Goal: Task Accomplishment & Management: Use online tool/utility

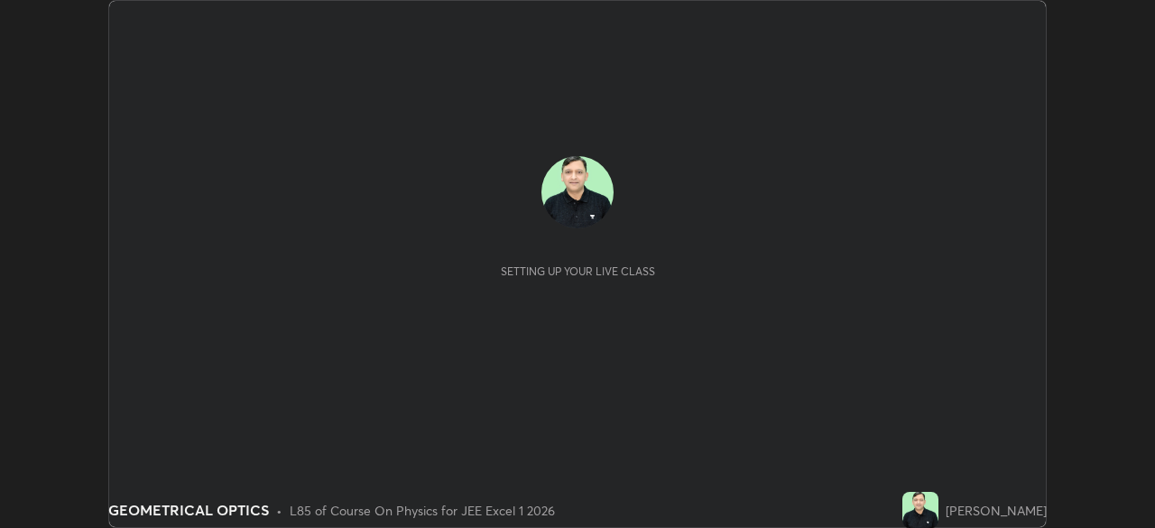
scroll to position [528, 1154]
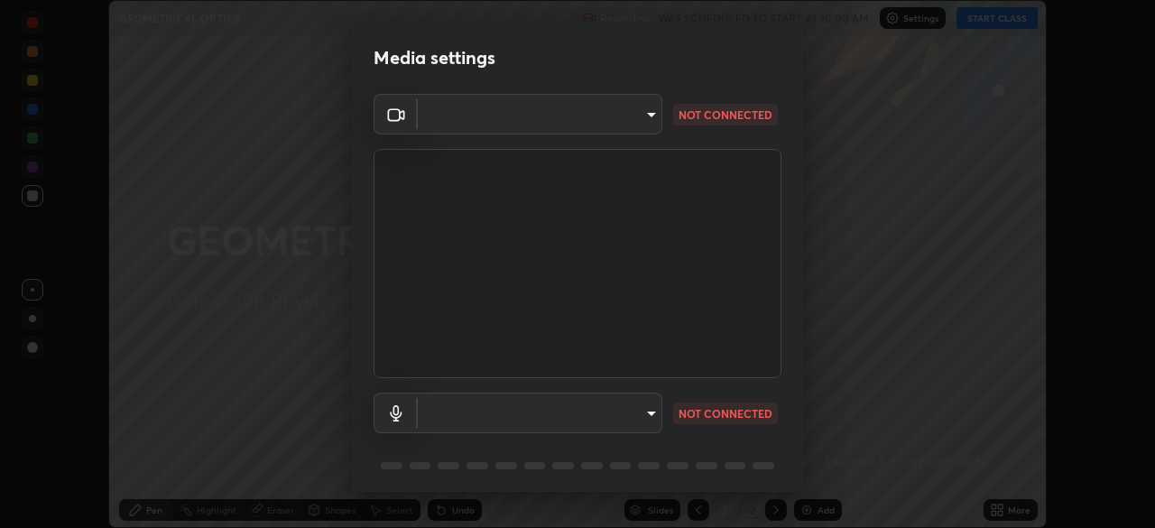
type input "913022e3bbb337ef4c56a3a1bc1945278763e83ed23a96943dce605de8dfc656"
type input "bef04e412724abd94ab17f51c46c94050894f67992973f842b18f11041e0dab1"
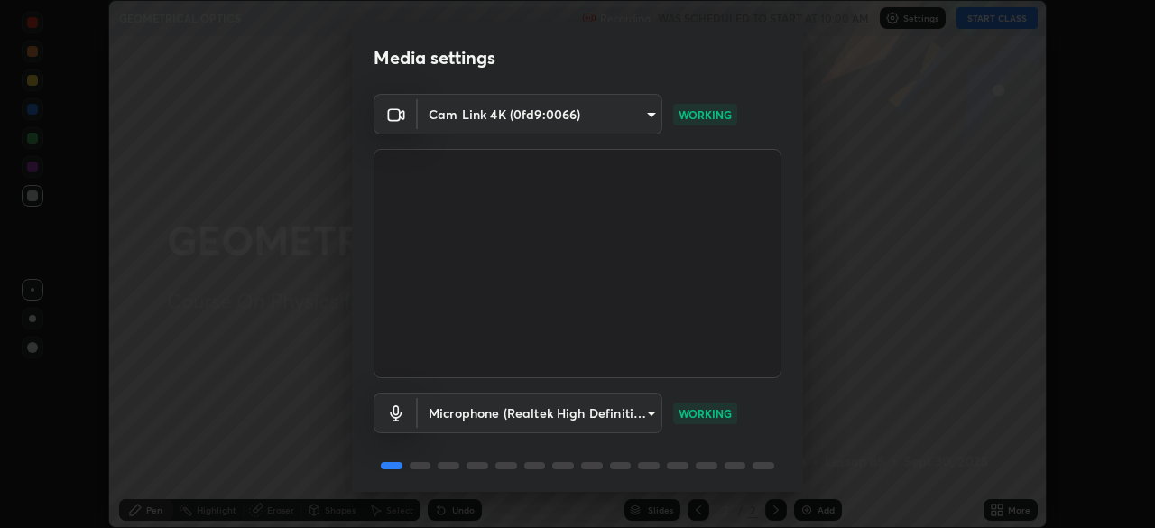
scroll to position [64, 0]
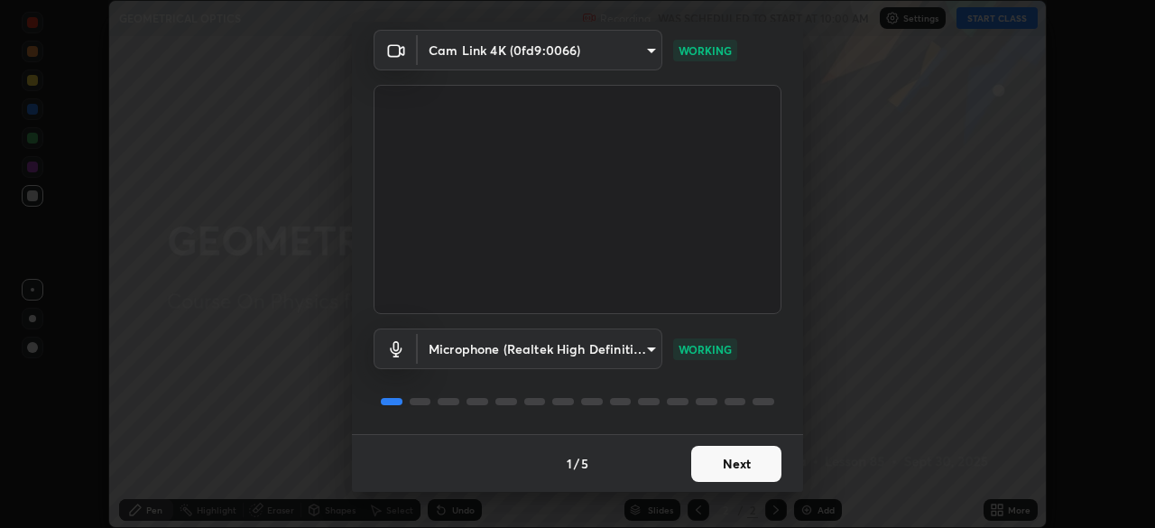
click at [726, 471] on button "Next" at bounding box center [736, 464] width 90 height 36
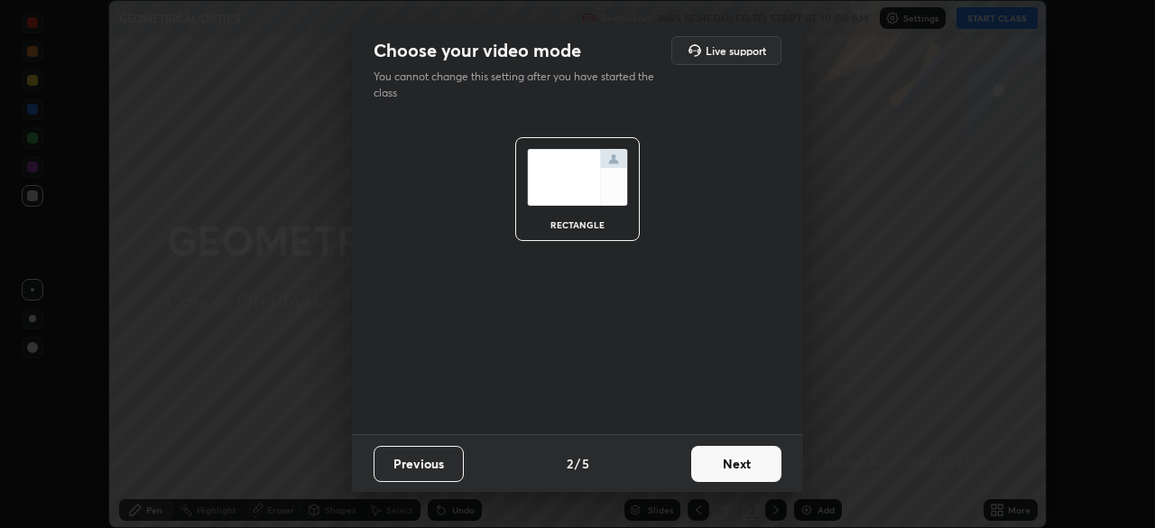
scroll to position [0, 0]
click at [734, 465] on button "Next" at bounding box center [736, 464] width 90 height 36
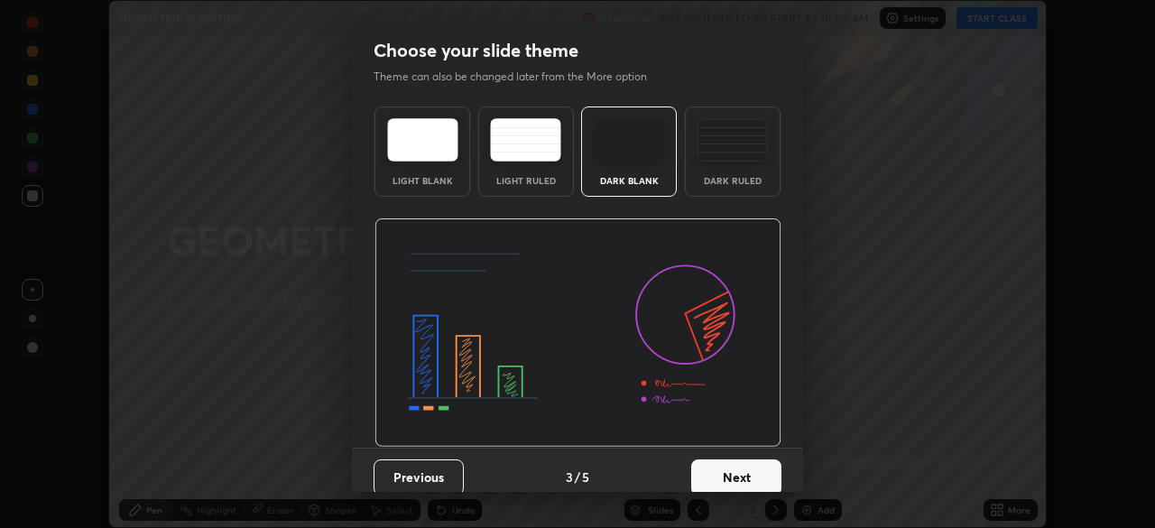
click at [750, 470] on button "Next" at bounding box center [736, 477] width 90 height 36
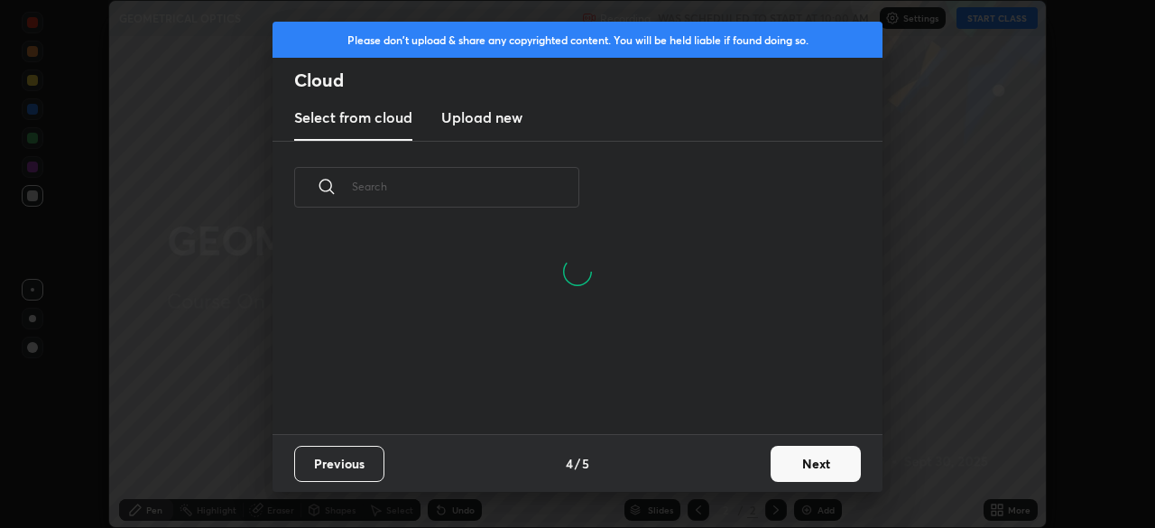
click at [790, 465] on button "Next" at bounding box center [816, 464] width 90 height 36
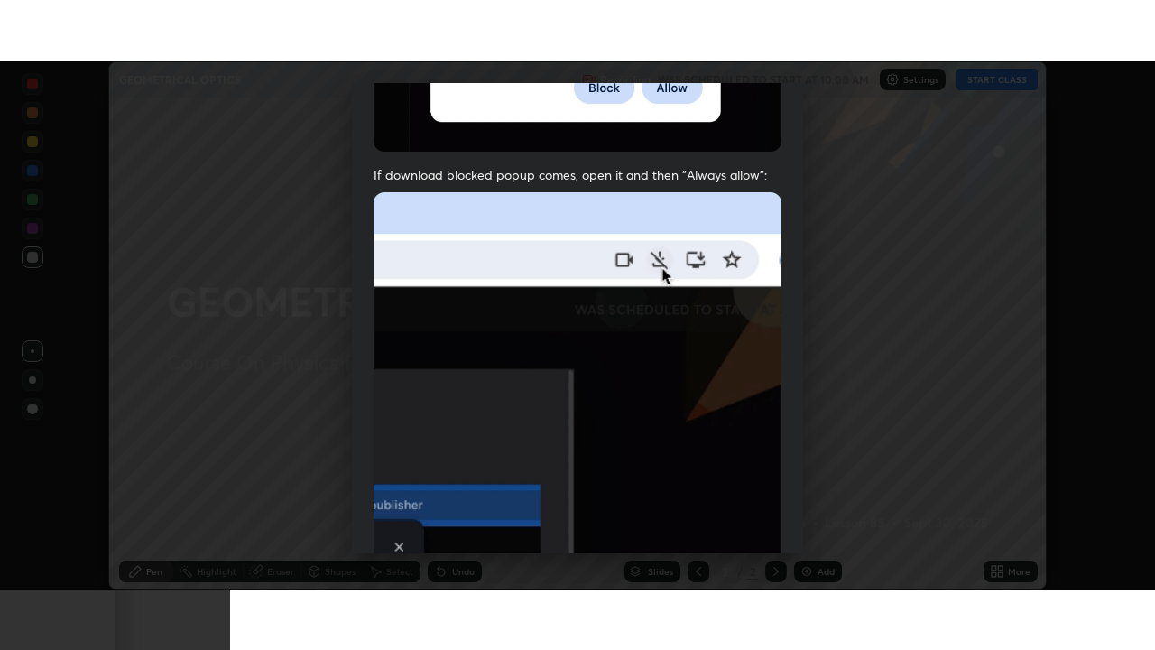
scroll to position [432, 0]
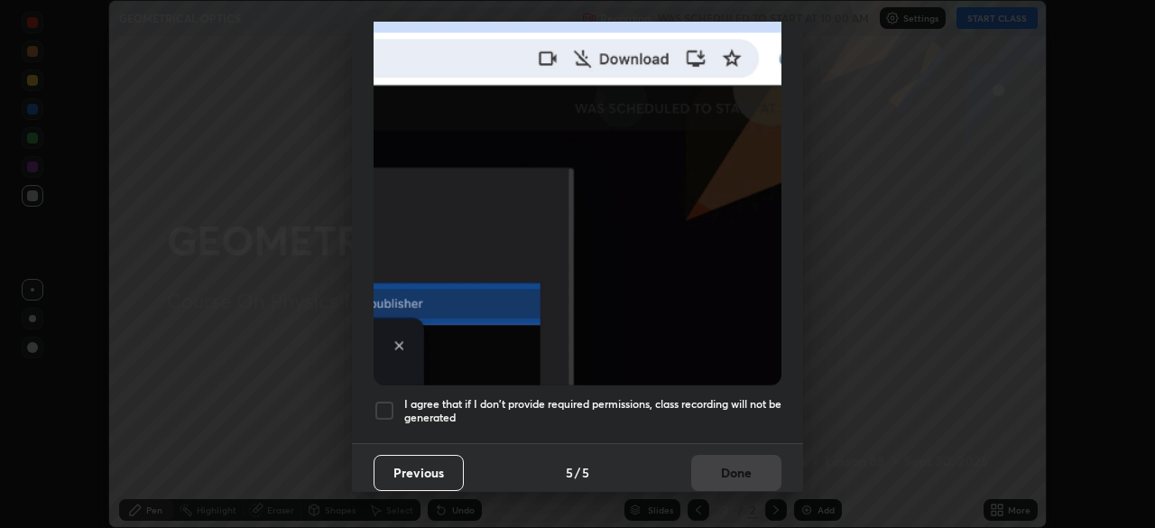
click at [382, 400] on div at bounding box center [385, 411] width 22 height 22
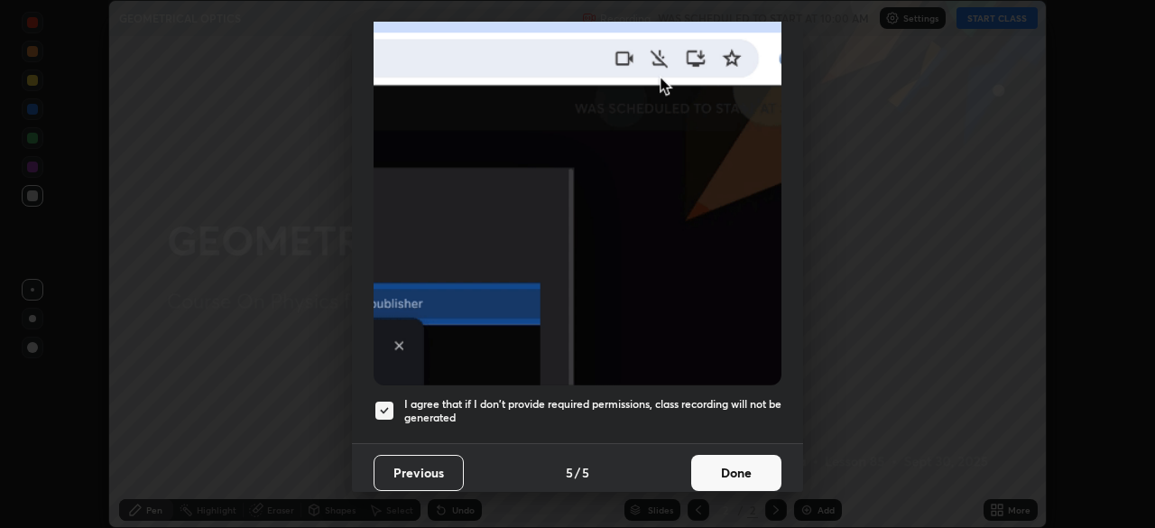
click at [723, 464] on button "Done" at bounding box center [736, 473] width 90 height 36
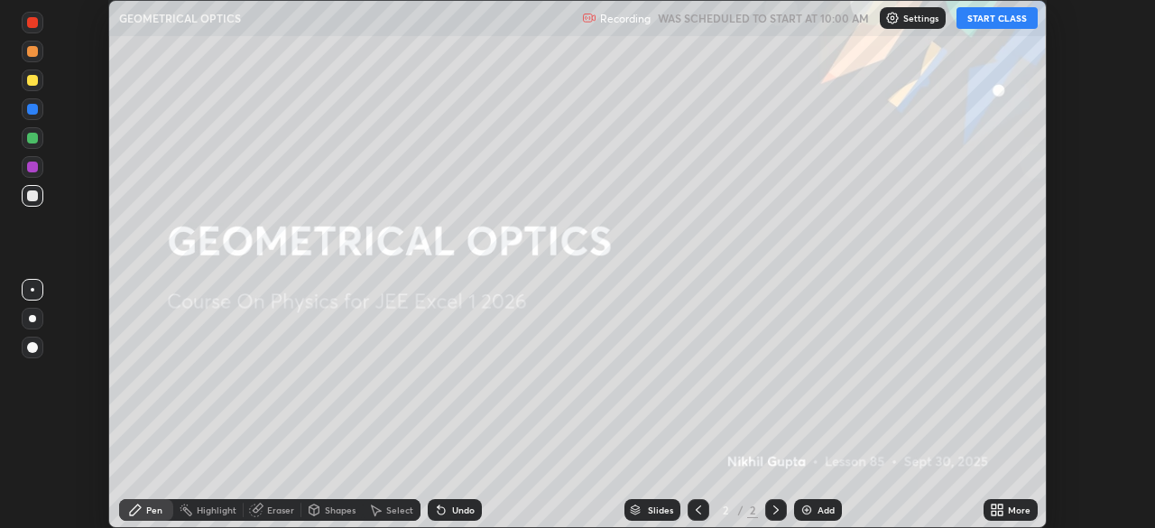
click at [996, 24] on button "START CLASS" at bounding box center [997, 18] width 81 height 22
click at [1000, 513] on icon at bounding box center [1000, 513] width 5 height 5
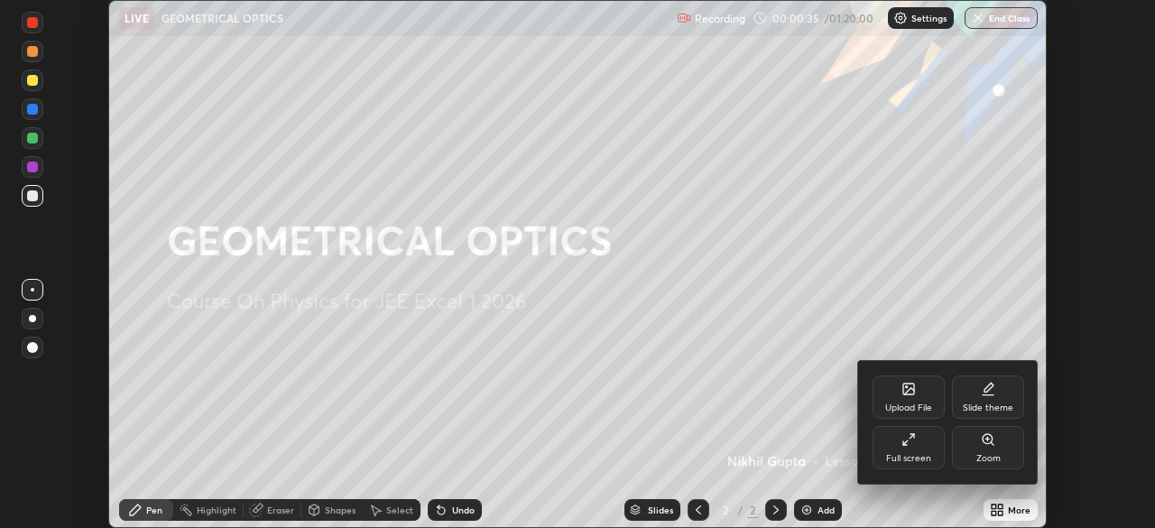
click at [907, 459] on div "Full screen" at bounding box center [908, 458] width 45 height 9
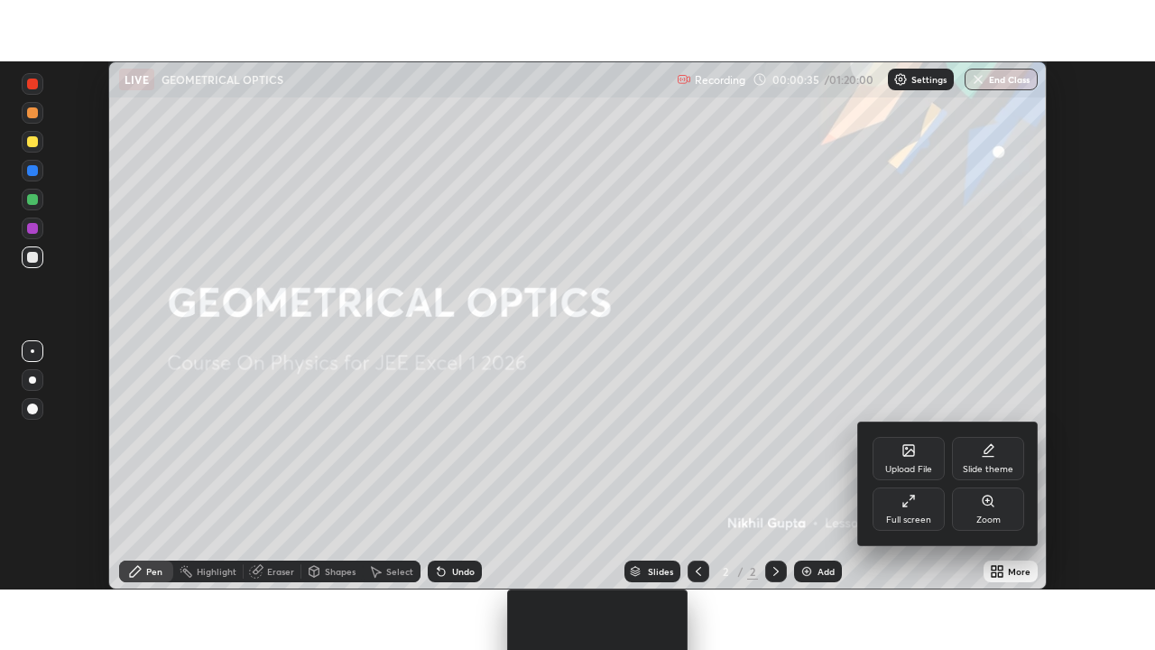
scroll to position [650, 1155]
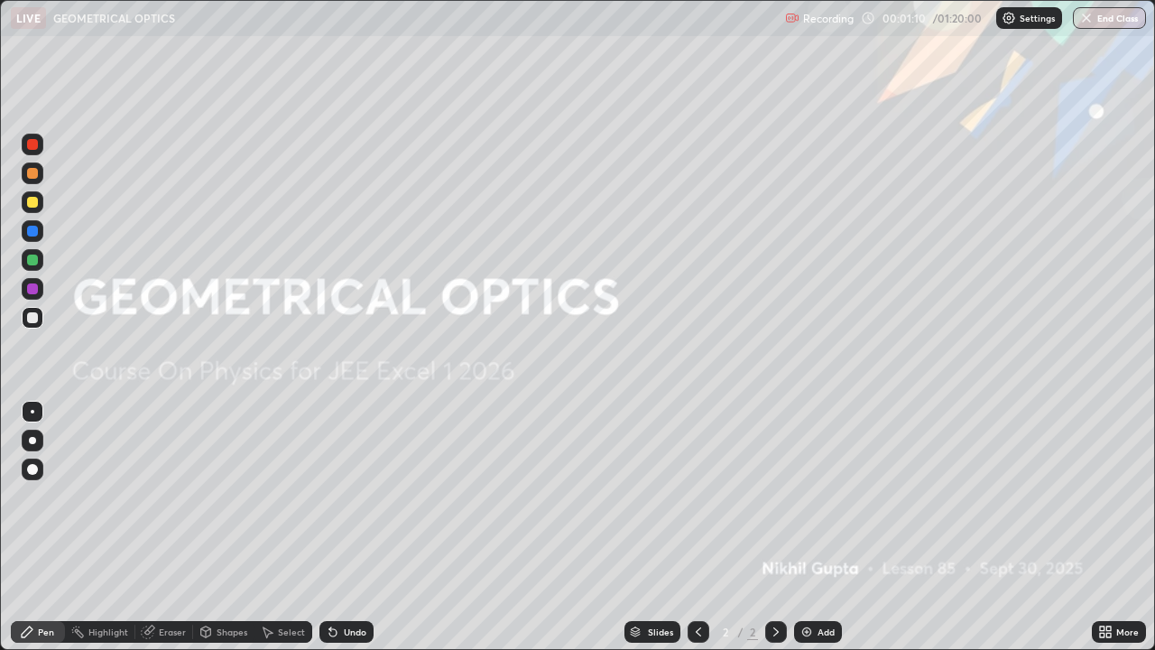
click at [820, 527] on div "Add" at bounding box center [826, 631] width 17 height 9
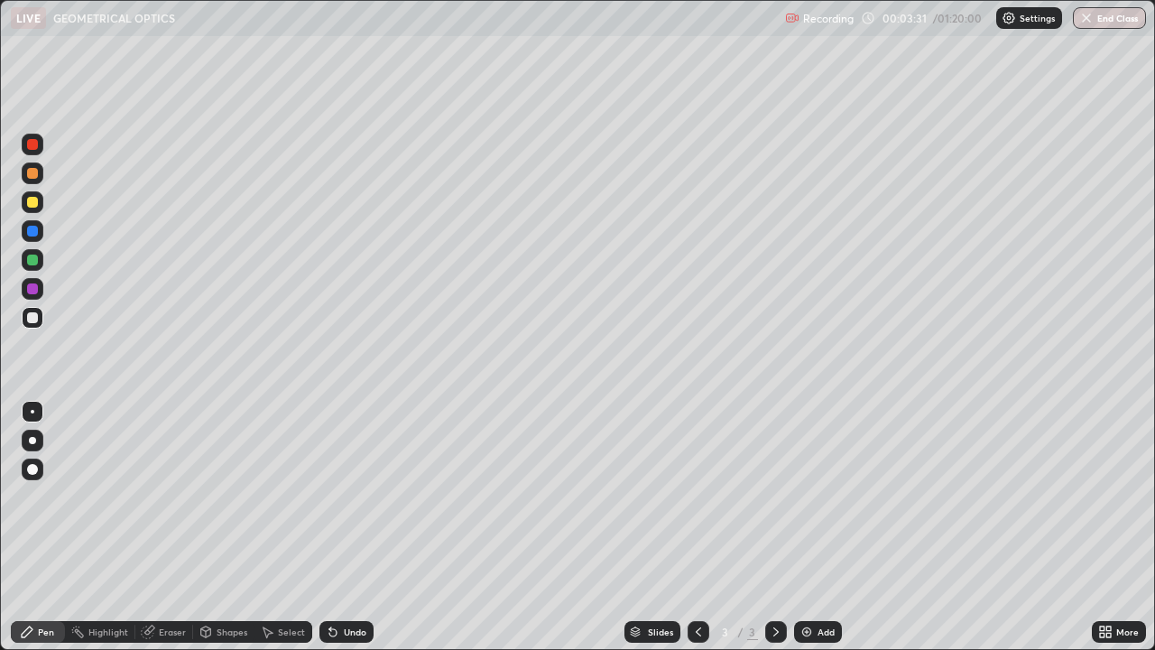
click at [32, 205] on div at bounding box center [32, 202] width 11 height 11
click at [31, 173] on div at bounding box center [32, 173] width 11 height 11
click at [29, 320] on div at bounding box center [32, 317] width 11 height 11
click at [338, 527] on div "Undo" at bounding box center [347, 632] width 54 height 22
click at [833, 527] on div "Add" at bounding box center [818, 632] width 48 height 22
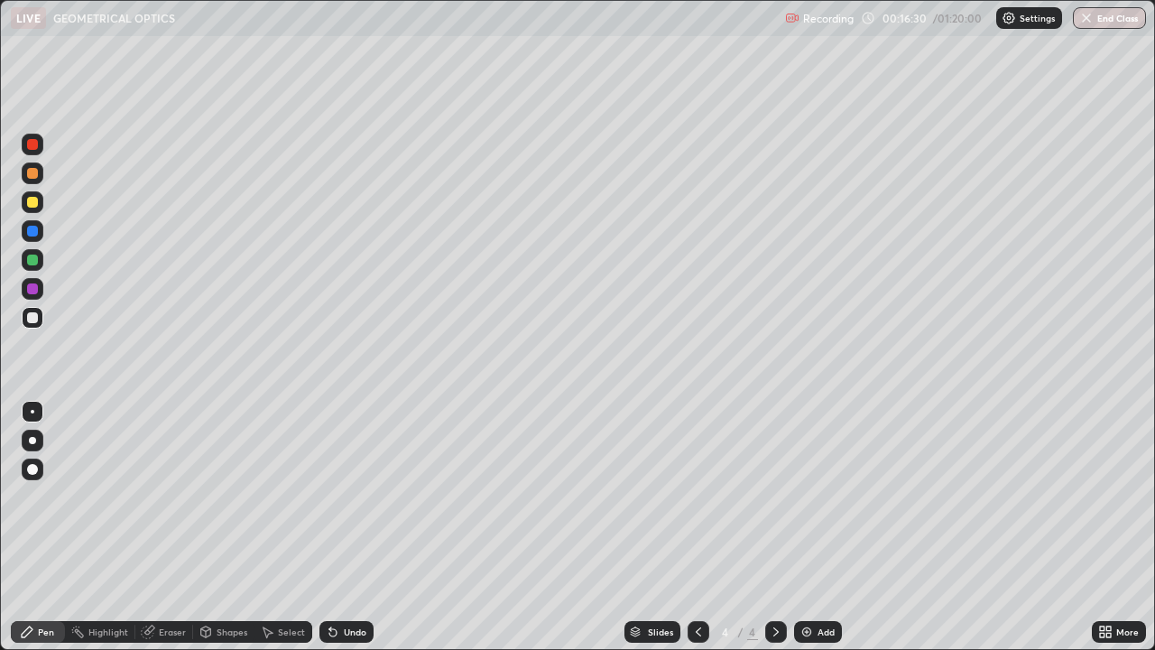
click at [824, 527] on div "Add" at bounding box center [826, 631] width 17 height 9
click at [697, 527] on icon at bounding box center [698, 632] width 14 height 14
click at [698, 527] on icon at bounding box center [698, 632] width 14 height 14
click at [765, 527] on div at bounding box center [776, 632] width 22 height 22
click at [766, 527] on div at bounding box center [776, 632] width 22 height 22
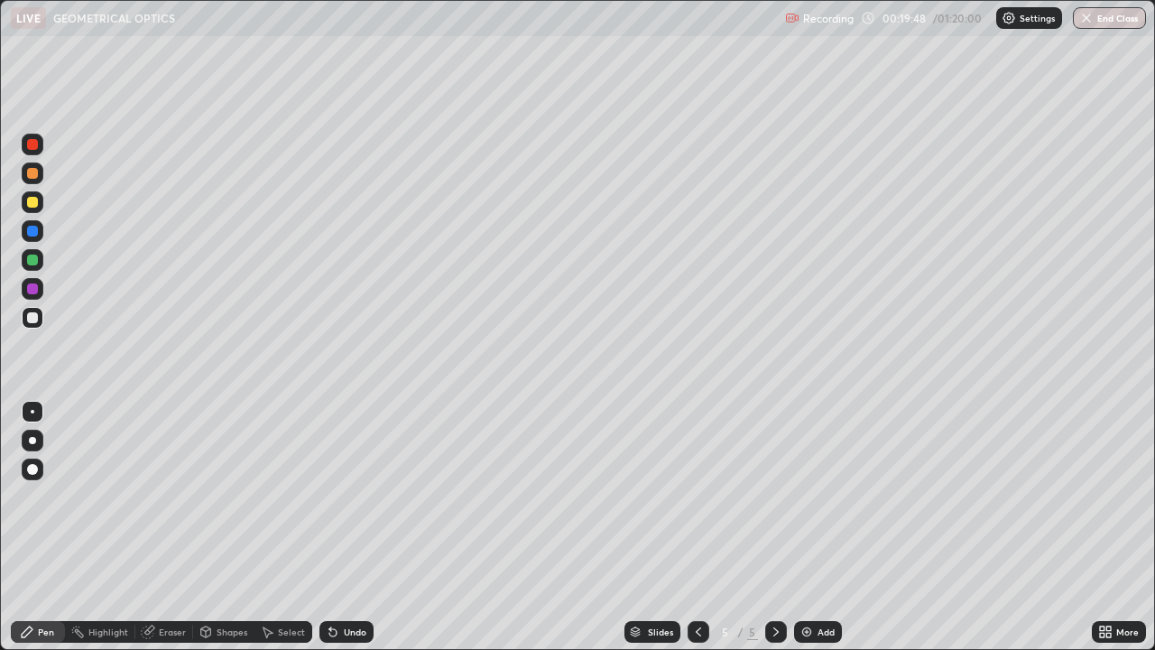
click at [821, 527] on div "Add" at bounding box center [826, 631] width 17 height 9
click at [32, 204] on div at bounding box center [32, 202] width 11 height 11
click at [31, 320] on div at bounding box center [32, 317] width 11 height 11
click at [32, 204] on div at bounding box center [32, 202] width 11 height 11
click at [32, 319] on div at bounding box center [32, 317] width 11 height 11
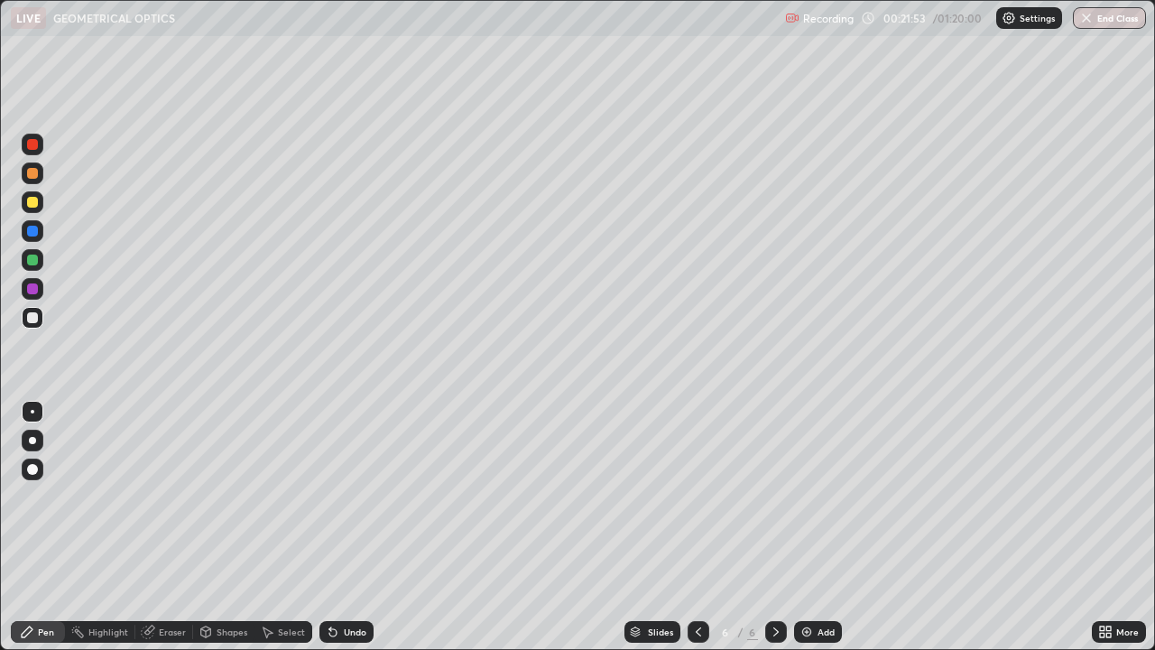
click at [36, 209] on div at bounding box center [33, 202] width 22 height 22
click at [30, 320] on div at bounding box center [32, 317] width 11 height 11
click at [825, 527] on div "Add" at bounding box center [826, 631] width 17 height 9
click at [33, 202] on div at bounding box center [32, 202] width 11 height 11
click at [27, 321] on div at bounding box center [32, 317] width 11 height 11
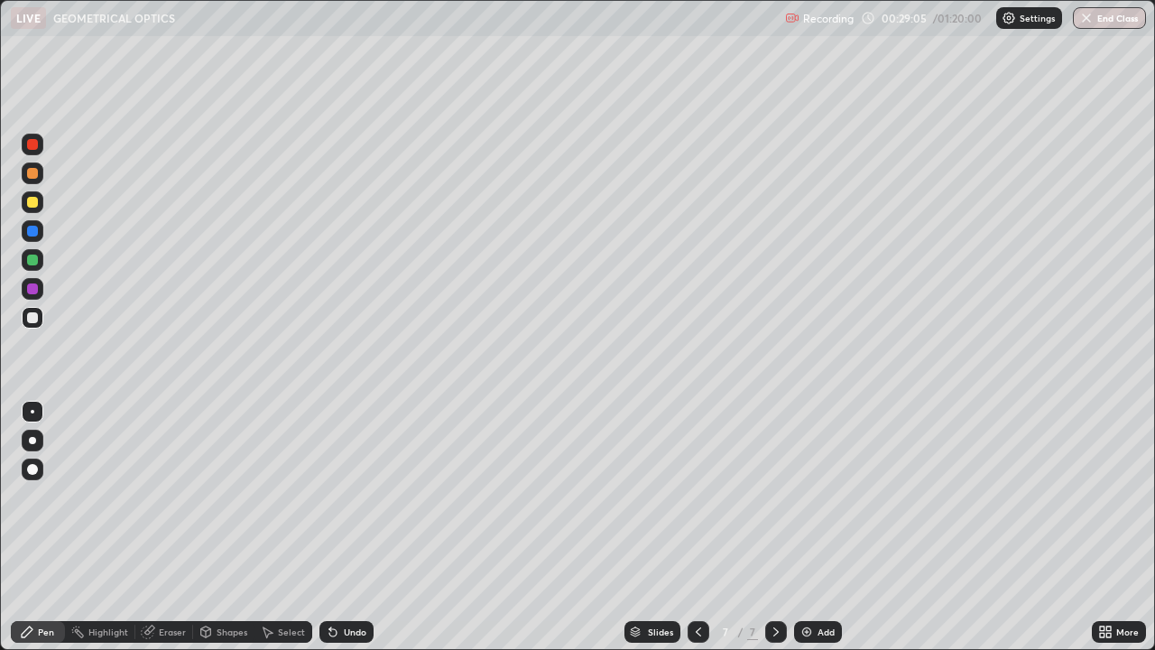
click at [355, 527] on div "Undo" at bounding box center [355, 631] width 23 height 9
click at [23, 195] on div at bounding box center [33, 202] width 22 height 22
click at [825, 527] on div "Add" at bounding box center [826, 631] width 17 height 9
click at [32, 317] on div at bounding box center [32, 317] width 11 height 11
click at [350, 527] on div "Undo" at bounding box center [355, 631] width 23 height 9
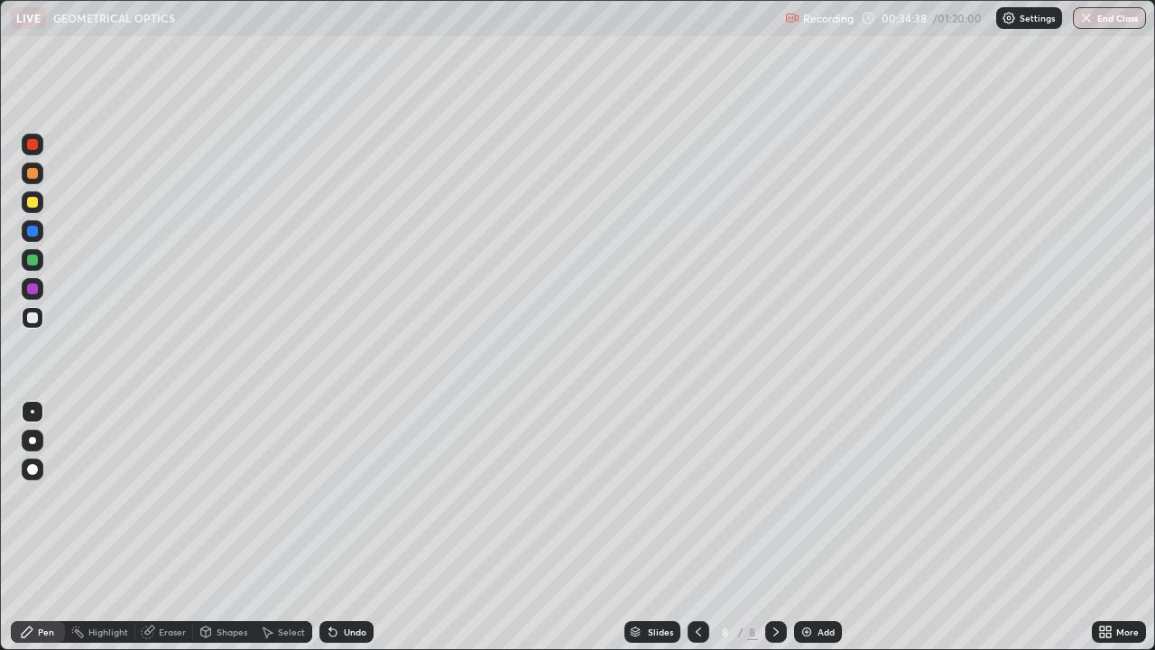
click at [350, 527] on div "Undo" at bounding box center [355, 631] width 23 height 9
click at [344, 527] on div "Undo" at bounding box center [347, 632] width 54 height 22
click at [347, 527] on div "Undo" at bounding box center [355, 631] width 23 height 9
click at [350, 527] on div "Undo" at bounding box center [347, 632] width 54 height 22
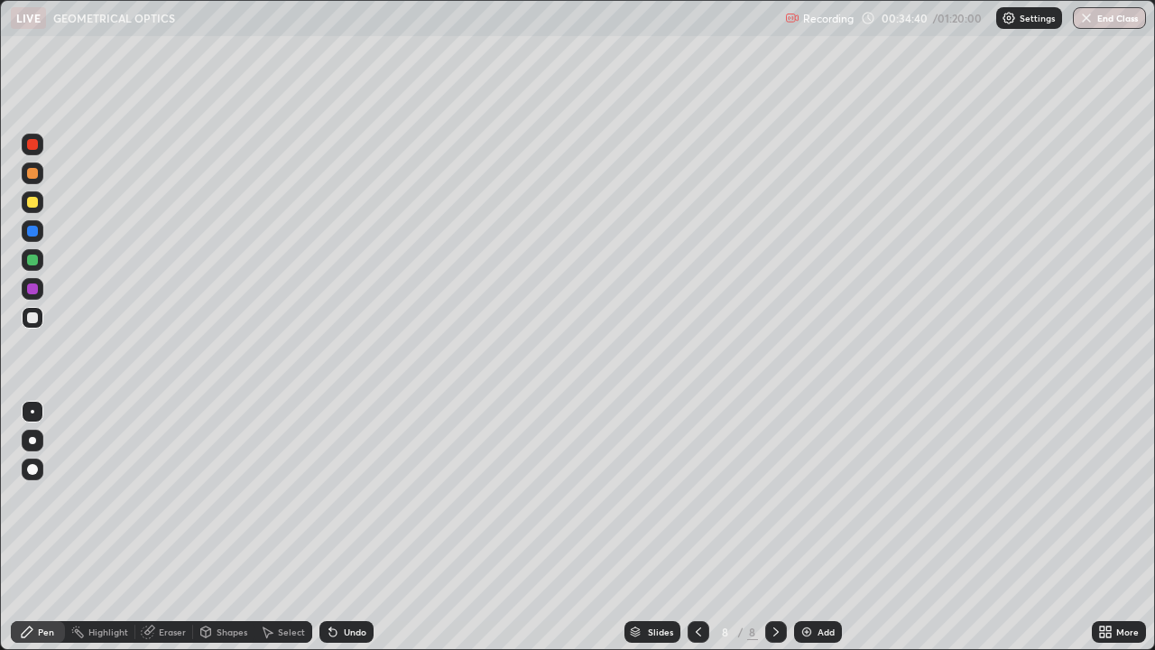
click at [351, 527] on div "Undo" at bounding box center [355, 631] width 23 height 9
click at [350, 527] on div "Undo" at bounding box center [355, 631] width 23 height 9
click at [227, 527] on div "Shapes" at bounding box center [232, 631] width 31 height 9
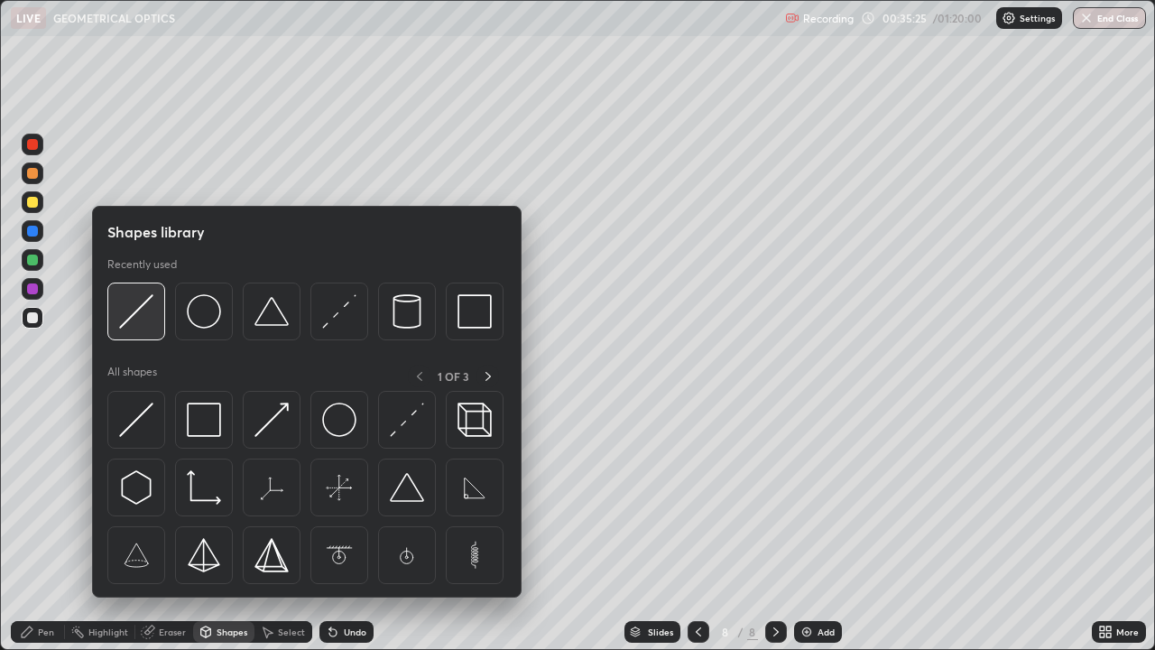
click at [140, 322] on img at bounding box center [136, 311] width 34 height 34
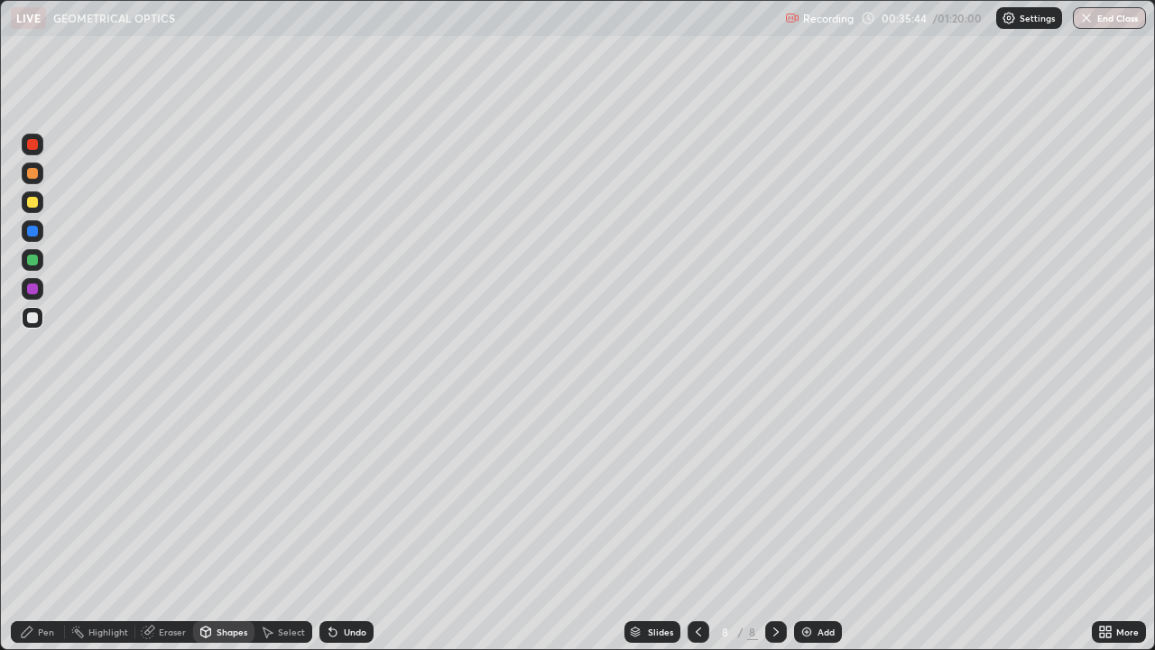
click at [41, 527] on div "Pen" at bounding box center [46, 631] width 16 height 9
click at [23, 197] on div at bounding box center [33, 202] width 22 height 22
click at [826, 527] on div "Add" at bounding box center [818, 632] width 48 height 22
click at [23, 318] on div at bounding box center [33, 318] width 22 height 22
click at [46, 131] on div at bounding box center [32, 144] width 29 height 29
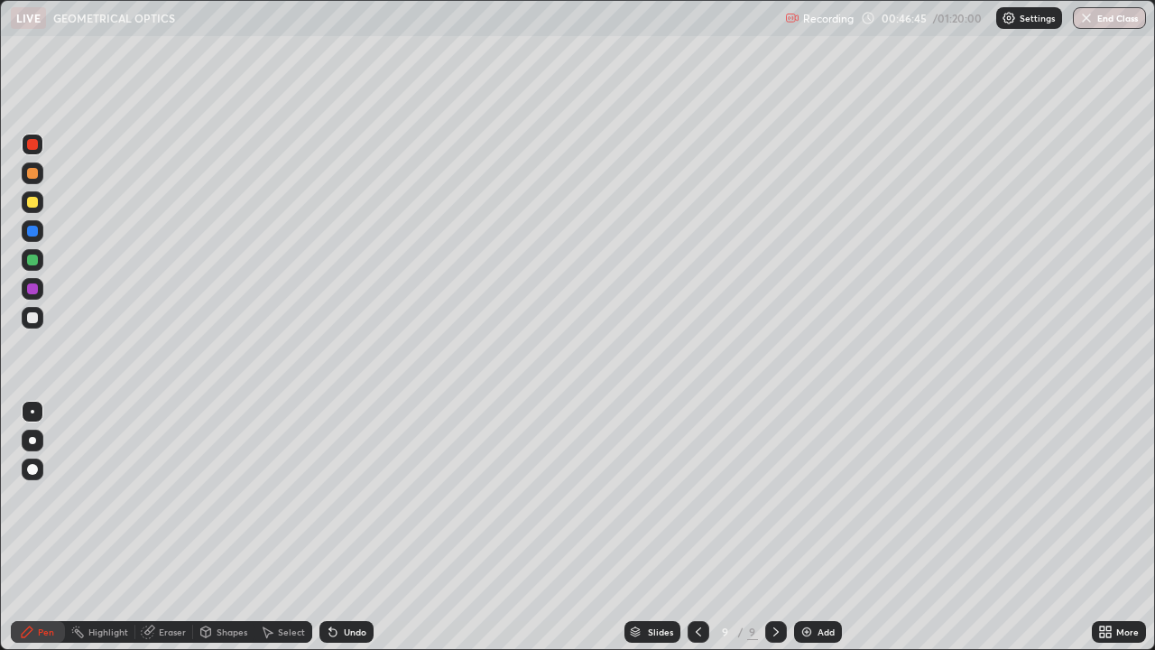
click at [818, 527] on div "Add" at bounding box center [826, 631] width 17 height 9
click at [346, 527] on div "Undo" at bounding box center [355, 631] width 23 height 9
click at [348, 527] on div "Undo" at bounding box center [347, 632] width 54 height 22
click at [22, 317] on div at bounding box center [33, 318] width 22 height 22
click at [822, 527] on div "Add" at bounding box center [818, 632] width 48 height 22
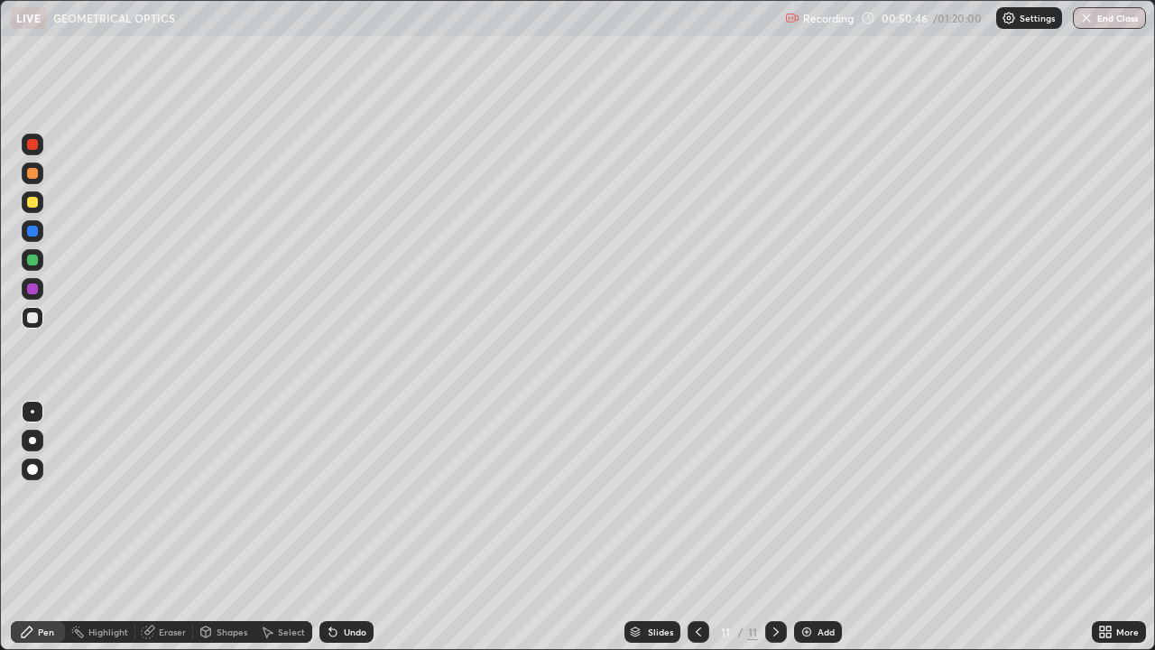
click at [36, 210] on div at bounding box center [33, 202] width 22 height 22
click at [32, 318] on div at bounding box center [32, 317] width 11 height 11
click at [228, 527] on div "Shapes" at bounding box center [232, 631] width 31 height 9
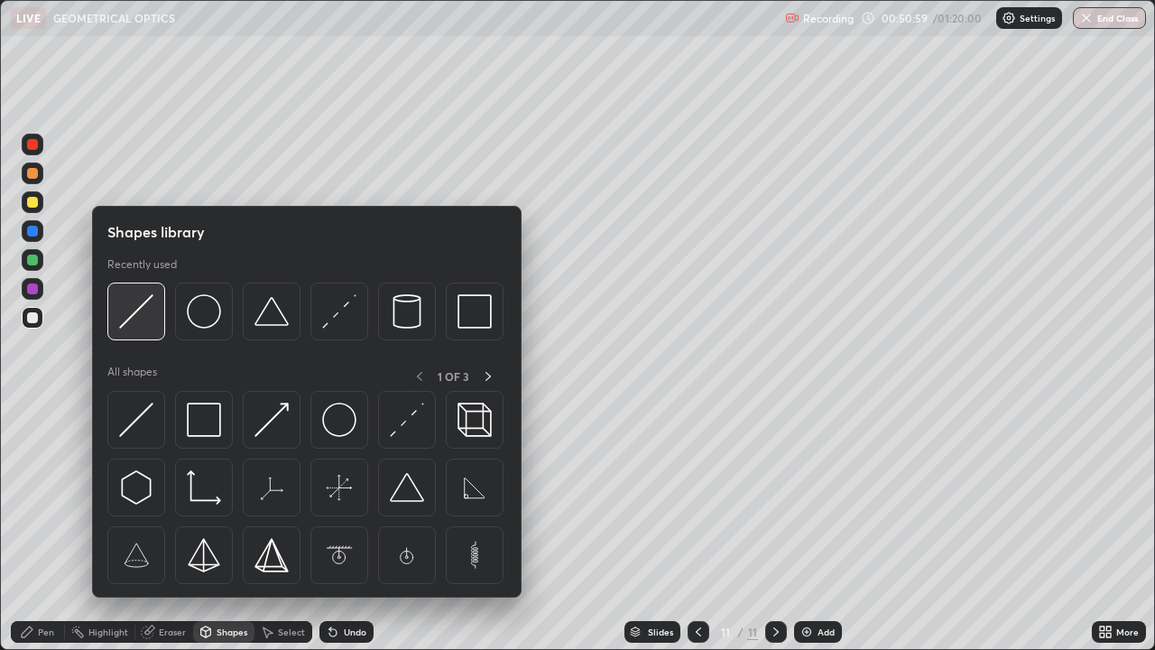
click at [145, 319] on img at bounding box center [136, 311] width 34 height 34
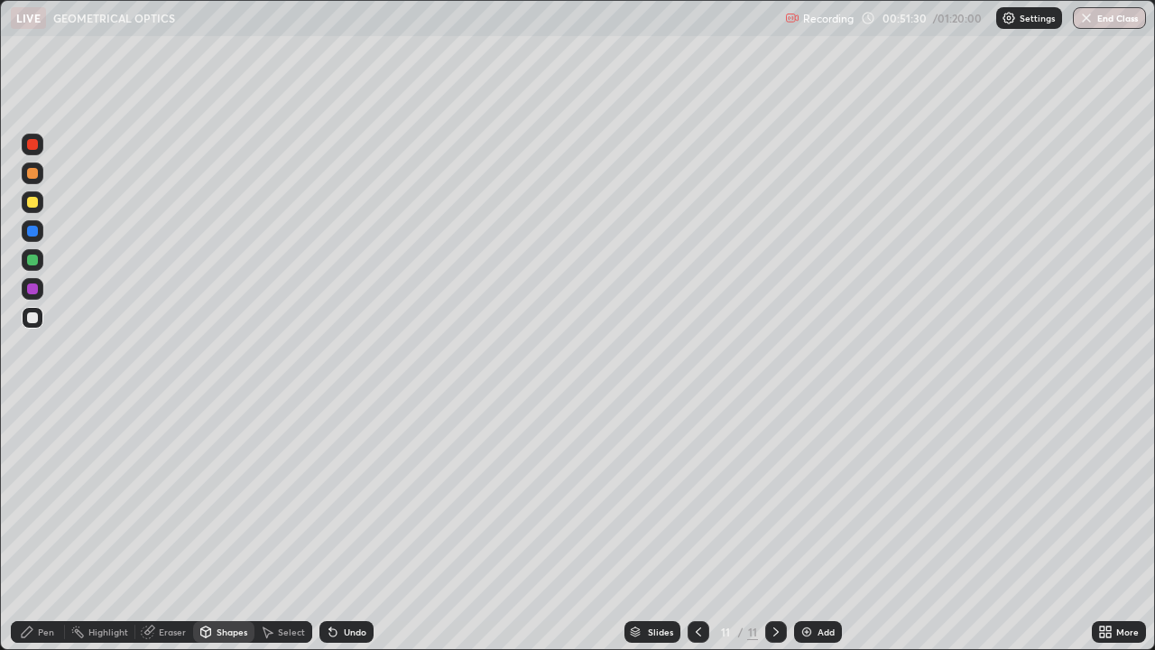
click at [357, 527] on div "Undo" at bounding box center [355, 631] width 23 height 9
click at [33, 527] on icon at bounding box center [27, 632] width 14 height 14
click at [31, 201] on div at bounding box center [32, 202] width 11 height 11
click at [31, 318] on div at bounding box center [32, 317] width 11 height 11
click at [814, 527] on div "Add" at bounding box center [818, 632] width 48 height 22
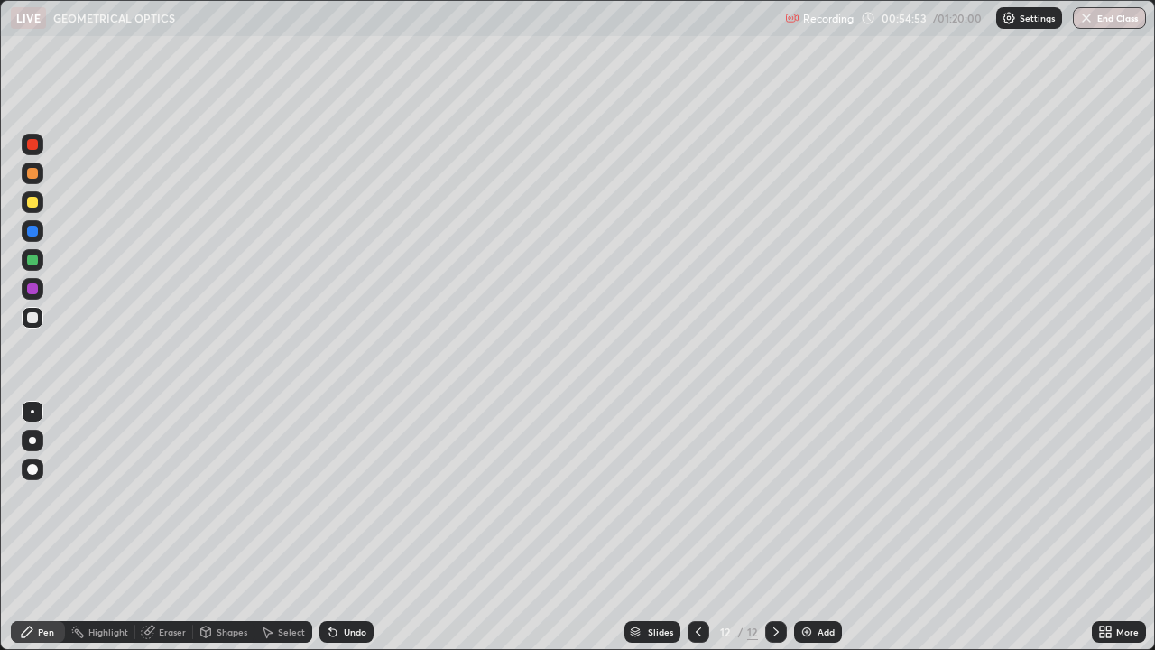
click at [363, 527] on div "Undo" at bounding box center [355, 631] width 23 height 9
click at [32, 203] on div at bounding box center [32, 202] width 11 height 11
click at [36, 322] on div at bounding box center [33, 318] width 22 height 22
click at [27, 202] on div at bounding box center [32, 202] width 11 height 11
click at [25, 319] on div at bounding box center [33, 318] width 22 height 22
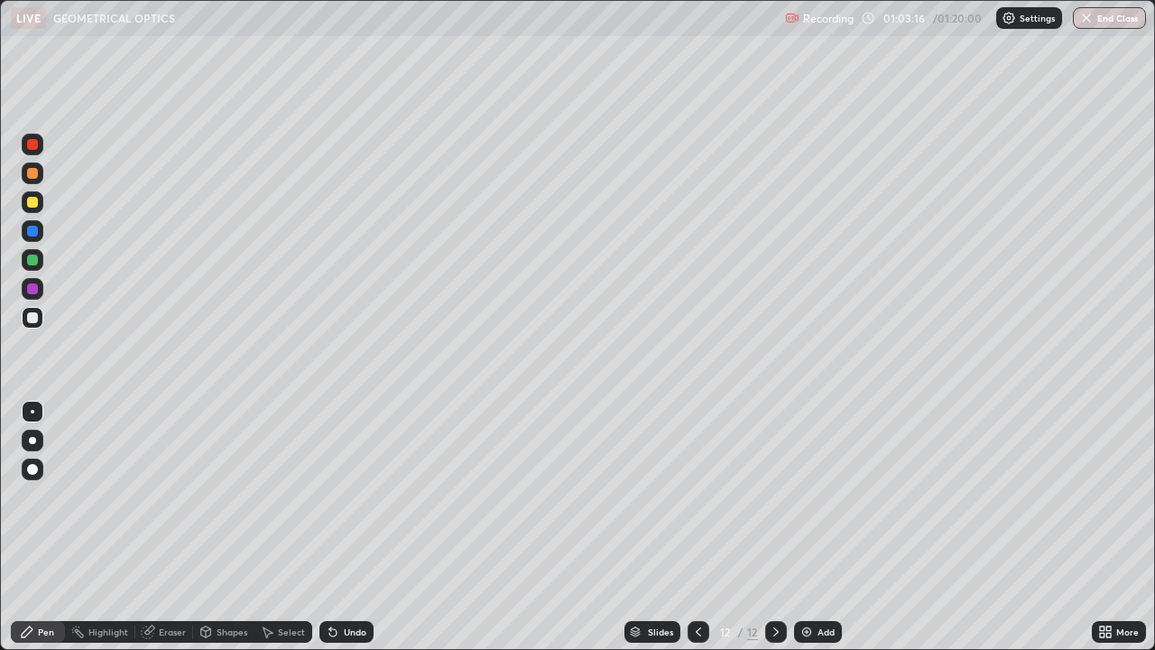
click at [282, 527] on div "Select" at bounding box center [291, 631] width 27 height 9
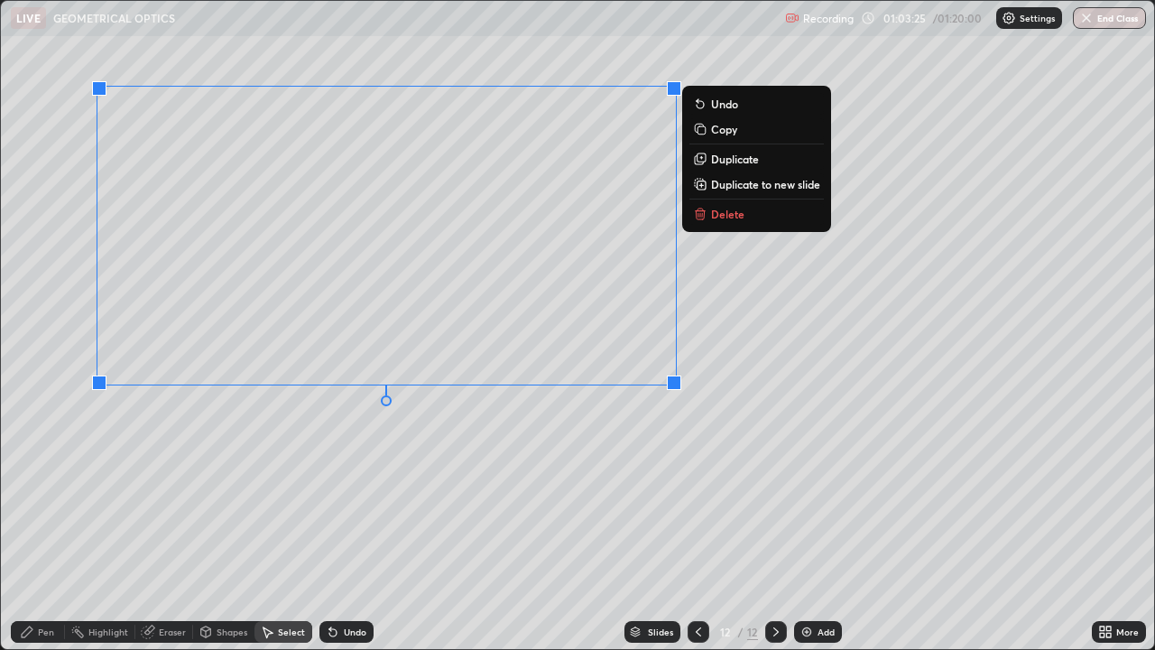
click at [725, 162] on p "Duplicate" at bounding box center [735, 159] width 48 height 14
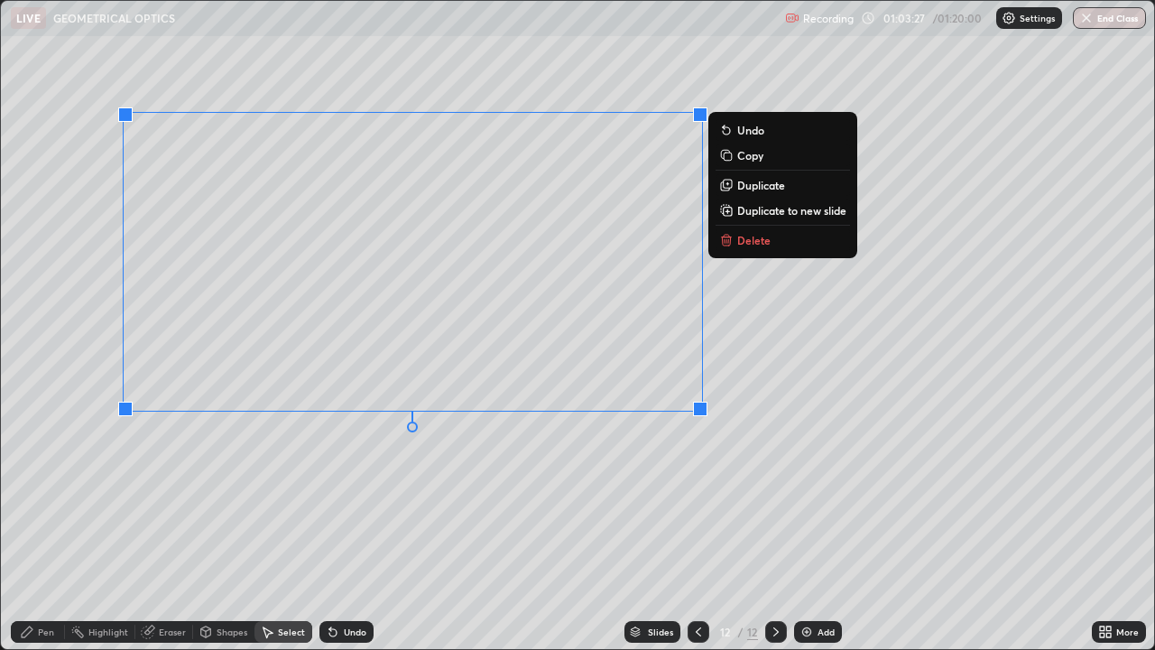
click at [348, 527] on div "Undo" at bounding box center [355, 631] width 23 height 9
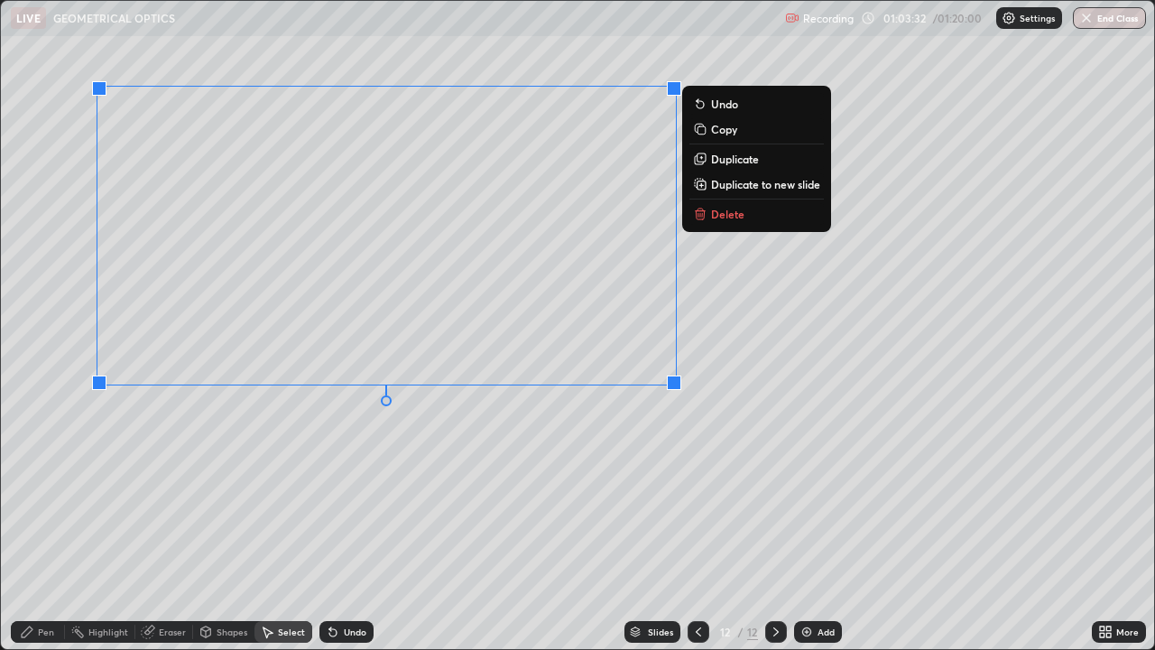
click at [740, 188] on p "Duplicate to new slide" at bounding box center [765, 184] width 109 height 14
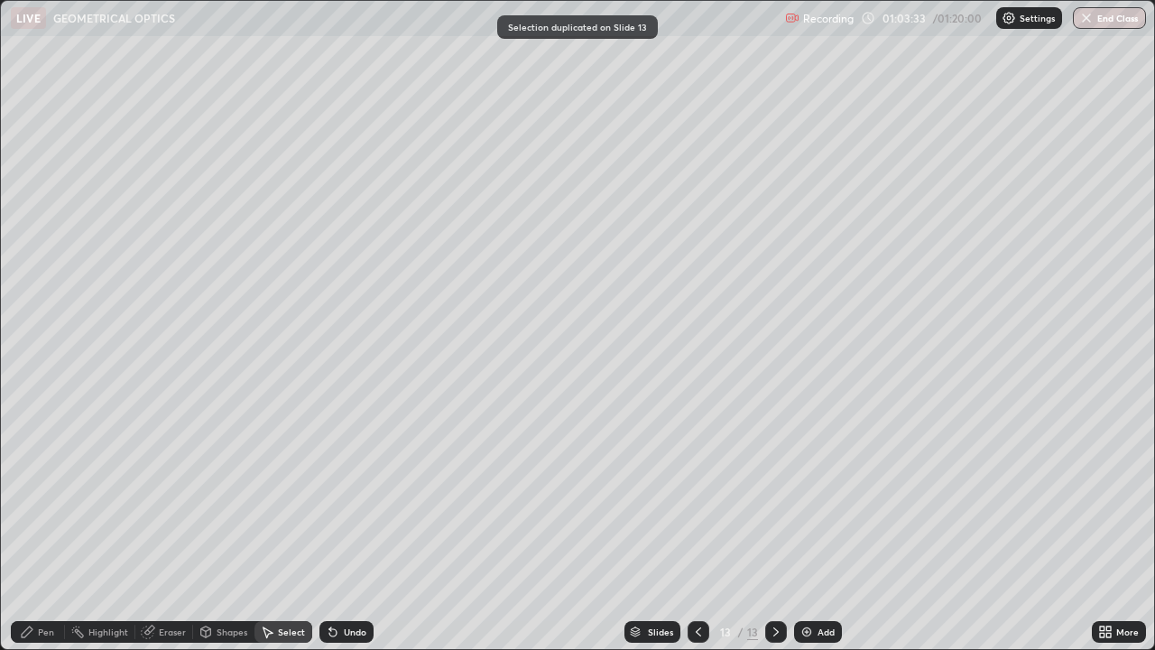
click at [697, 527] on icon at bounding box center [698, 632] width 14 height 14
click at [775, 527] on icon at bounding box center [776, 632] width 14 height 14
click at [42, 527] on div "Pen" at bounding box center [46, 631] width 16 height 9
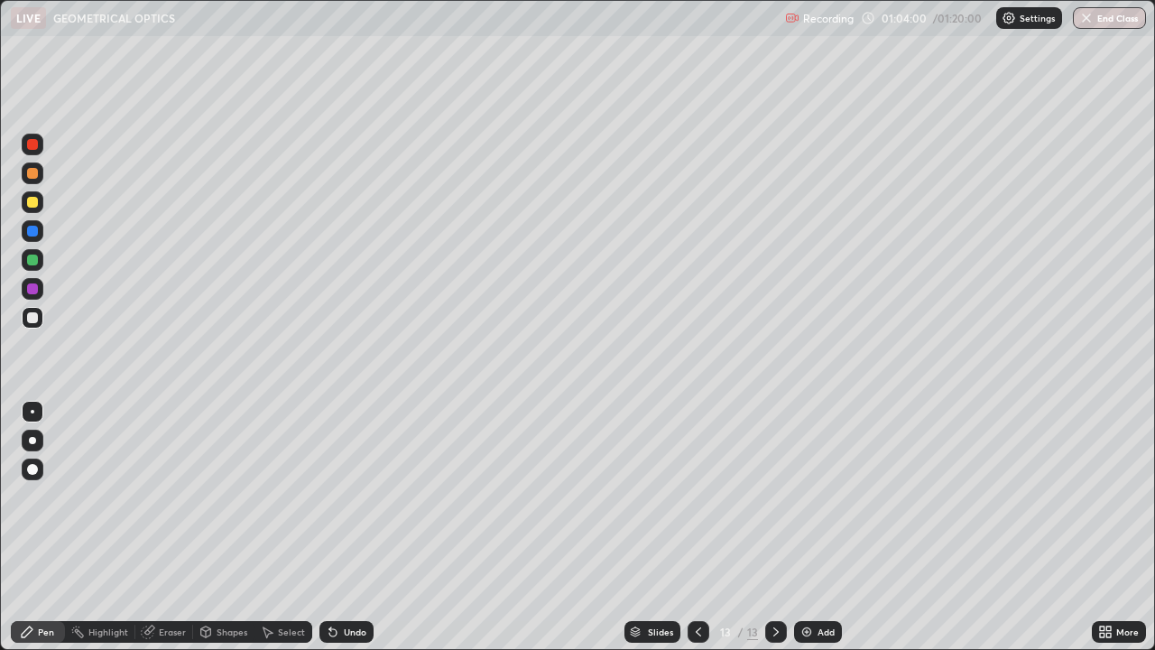
click at [696, 527] on icon at bounding box center [698, 631] width 5 height 9
click at [766, 527] on div at bounding box center [776, 632] width 22 height 22
click at [284, 527] on div "Select" at bounding box center [291, 631] width 27 height 9
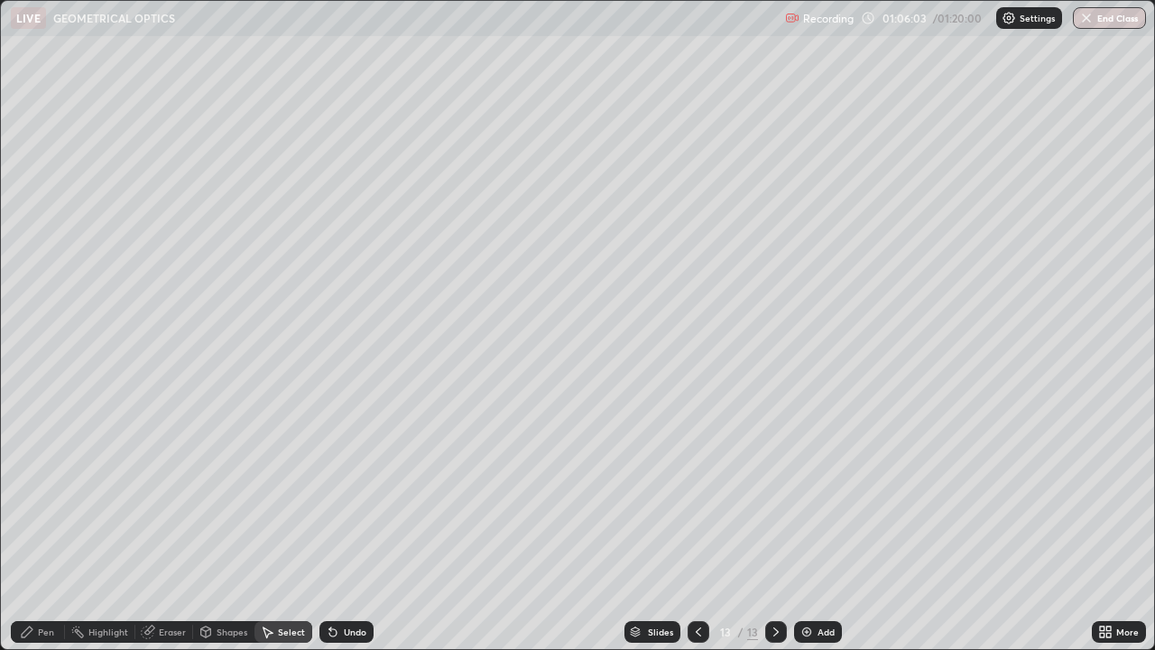
click at [698, 527] on icon at bounding box center [698, 632] width 14 height 14
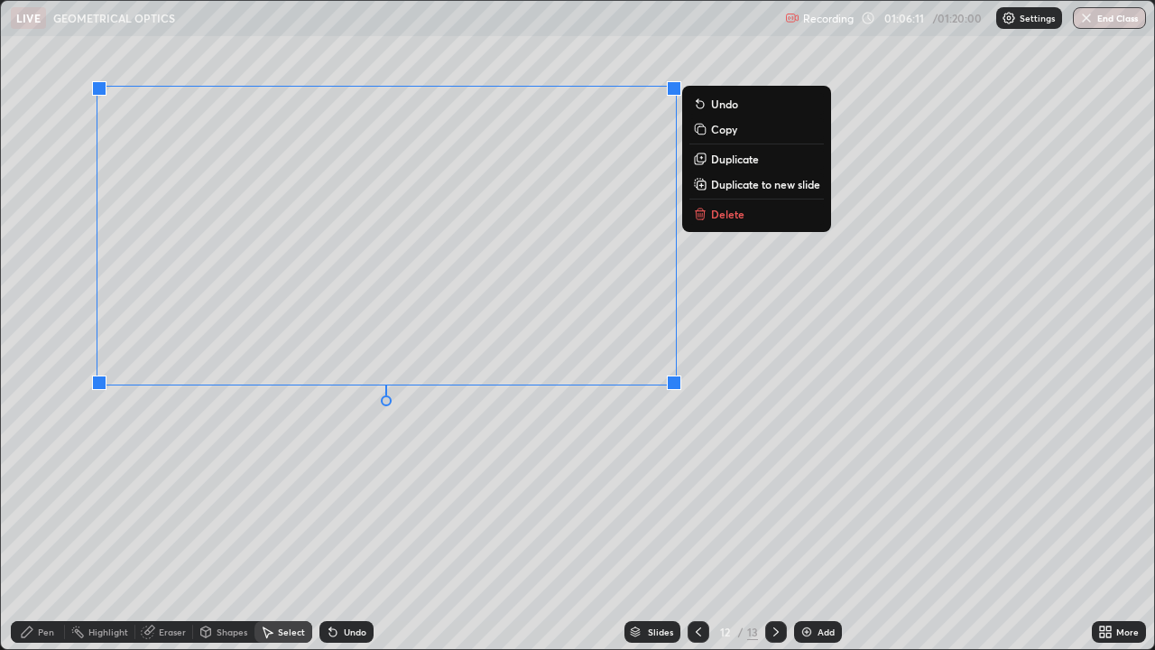
click at [721, 129] on p "Copy" at bounding box center [724, 129] width 26 height 14
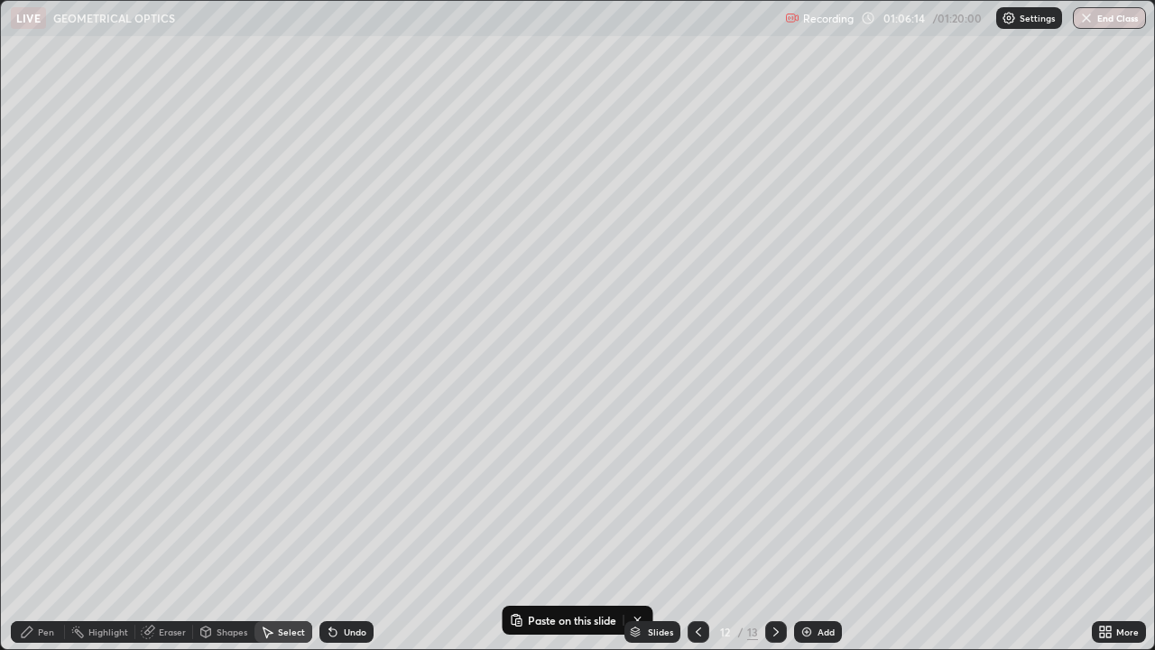
click at [774, 527] on icon at bounding box center [776, 632] width 14 height 14
click at [776, 527] on icon at bounding box center [776, 632] width 14 height 14
click at [821, 527] on div "Add" at bounding box center [826, 631] width 17 height 9
click at [42, 527] on div "Pen" at bounding box center [46, 631] width 16 height 9
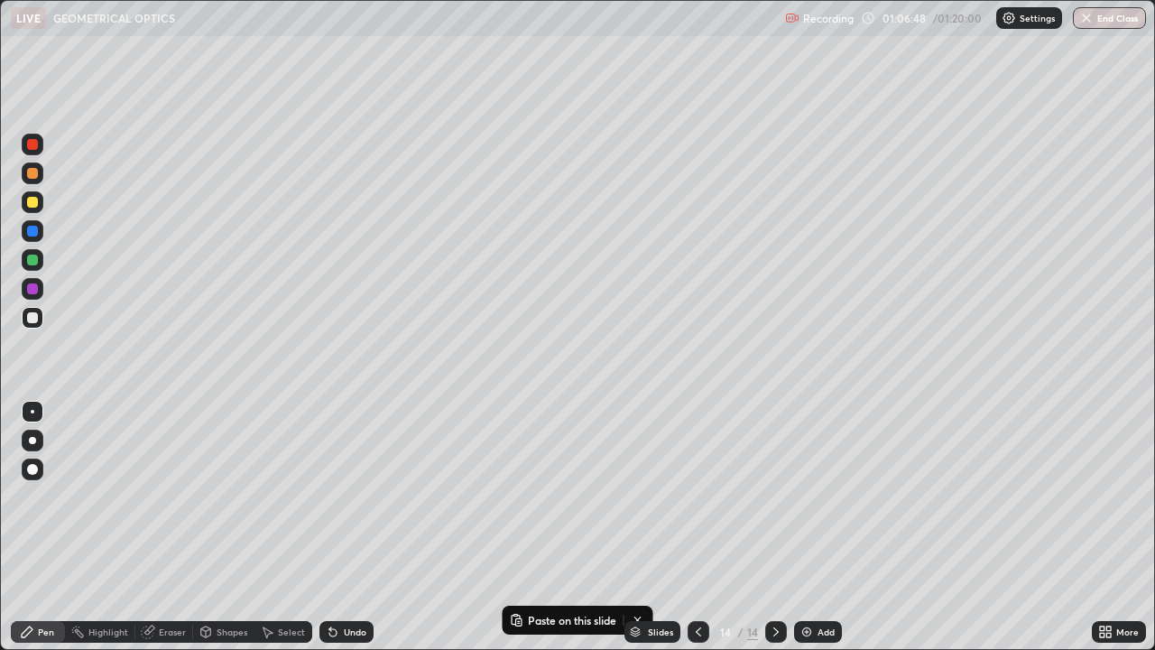
click at [533, 527] on div "Slides 14 / 14 Add" at bounding box center [733, 632] width 718 height 36
click at [283, 527] on div "Select" at bounding box center [291, 631] width 27 height 9
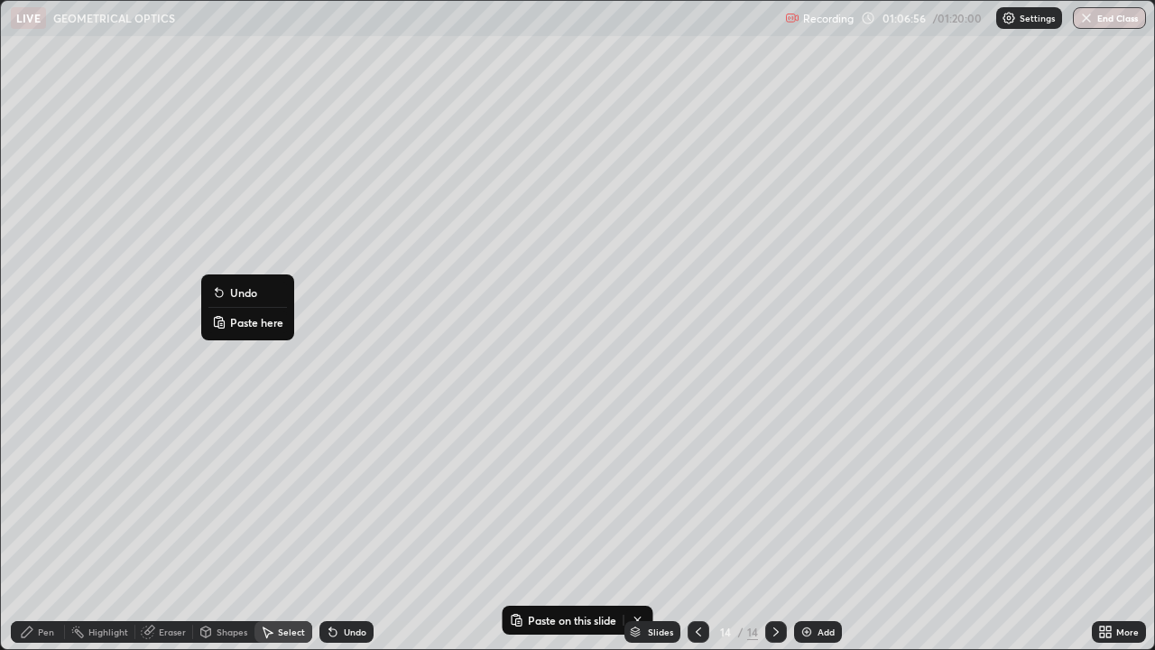
click at [255, 322] on p "Paste here" at bounding box center [256, 322] width 53 height 14
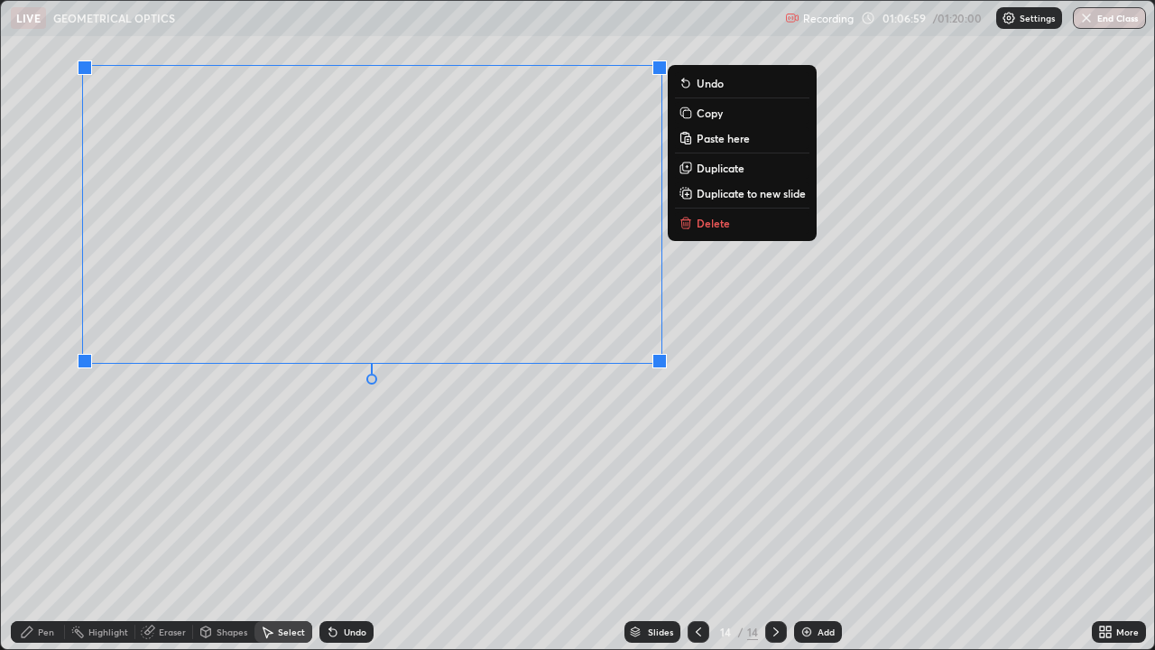
click at [286, 461] on div "0 ° Undo Copy Paste here Duplicate Duplicate to new slide Delete" at bounding box center [578, 325] width 1154 height 648
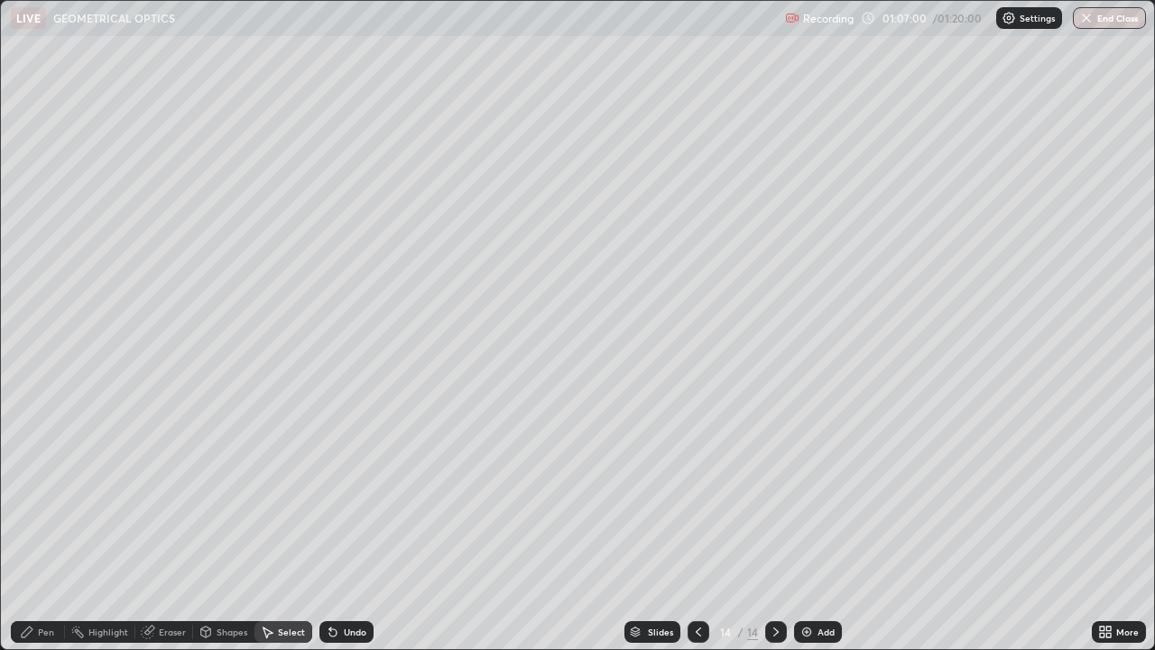
click at [40, 527] on div "Pen" at bounding box center [38, 632] width 54 height 22
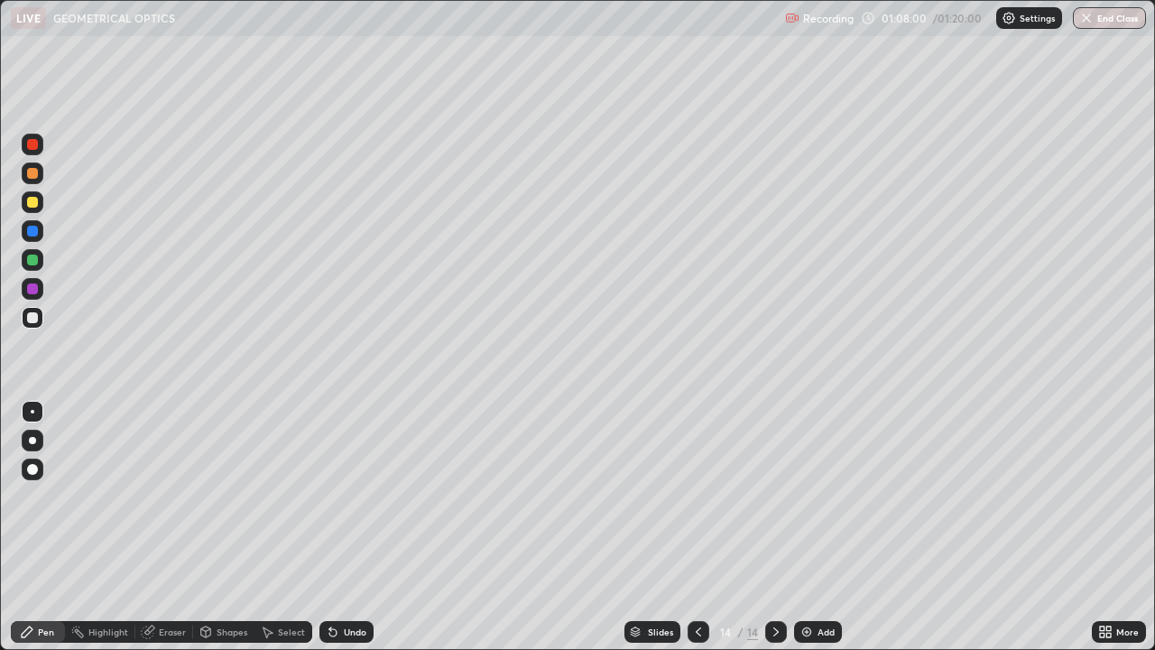
click at [165, 527] on div "Eraser" at bounding box center [172, 631] width 27 height 9
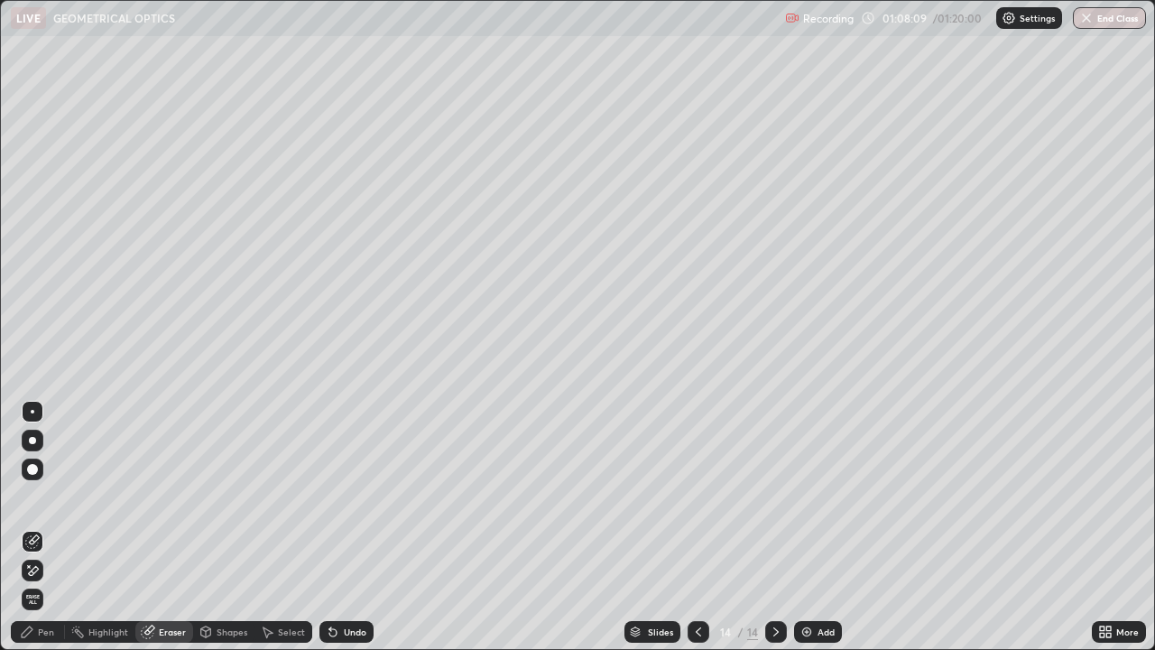
click at [39, 527] on div "Pen" at bounding box center [46, 631] width 16 height 9
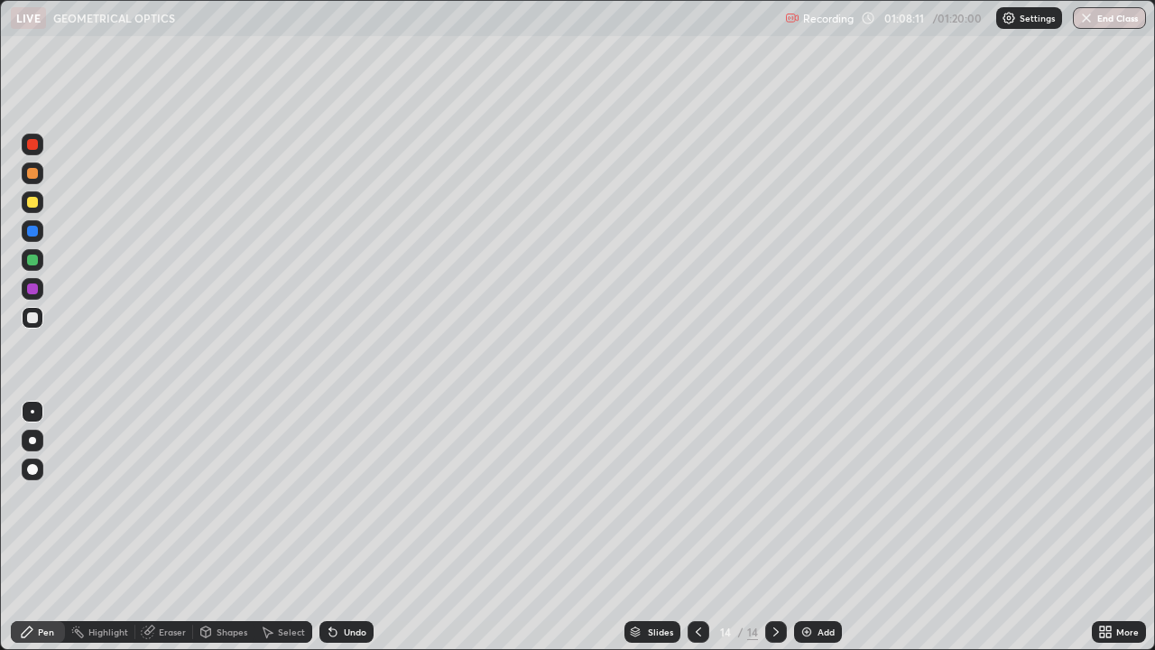
click at [25, 201] on div at bounding box center [33, 202] width 22 height 22
click at [30, 320] on div at bounding box center [32, 317] width 11 height 11
click at [170, 527] on div "Eraser" at bounding box center [172, 631] width 27 height 9
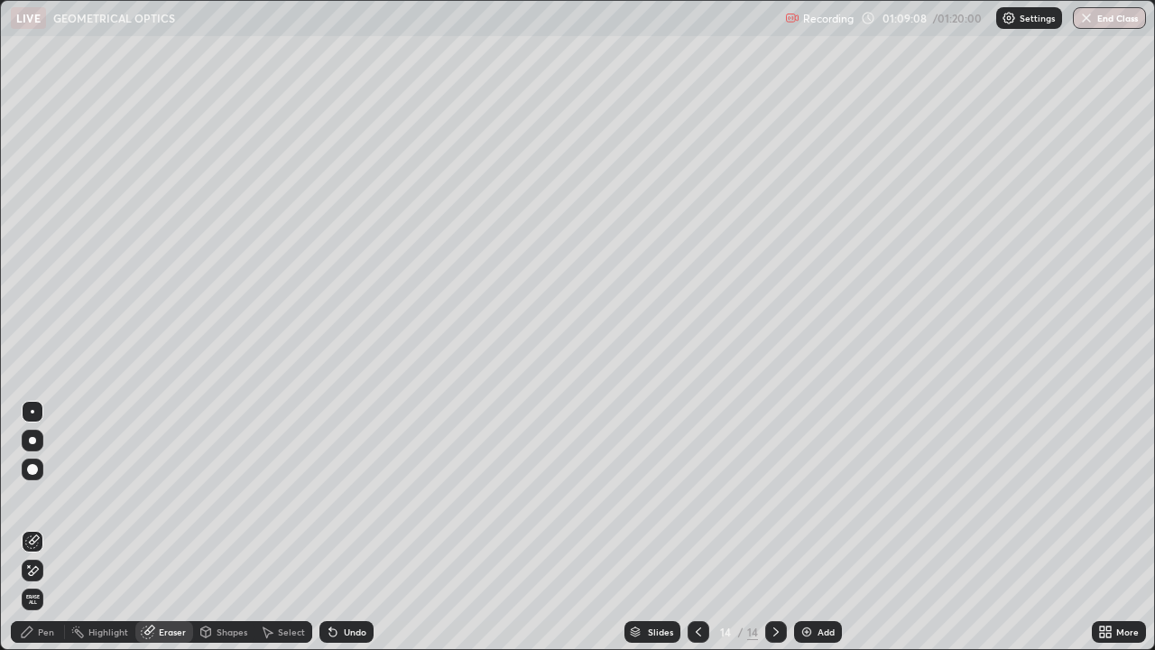
click at [51, 527] on div "Pen" at bounding box center [46, 631] width 16 height 9
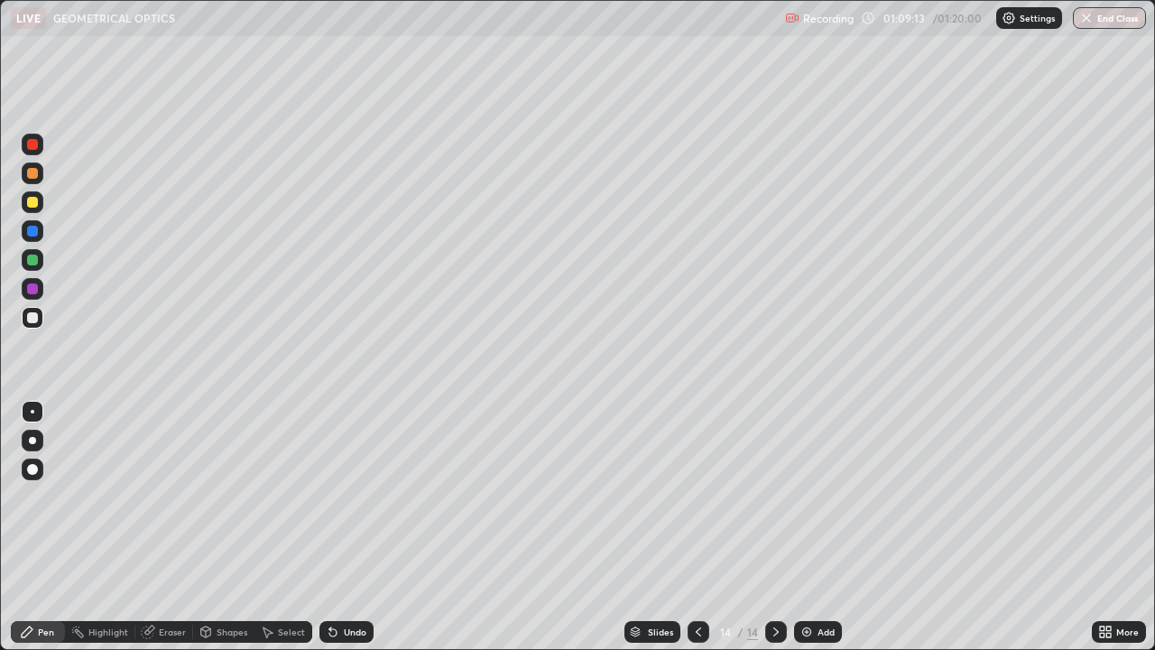
click at [52, 197] on div "Erase all" at bounding box center [32, 325] width 43 height 578
click at [696, 527] on icon at bounding box center [698, 632] width 14 height 14
click at [697, 527] on icon at bounding box center [698, 632] width 14 height 14
click at [696, 527] on icon at bounding box center [698, 632] width 14 height 14
click at [697, 527] on icon at bounding box center [698, 631] width 5 height 9
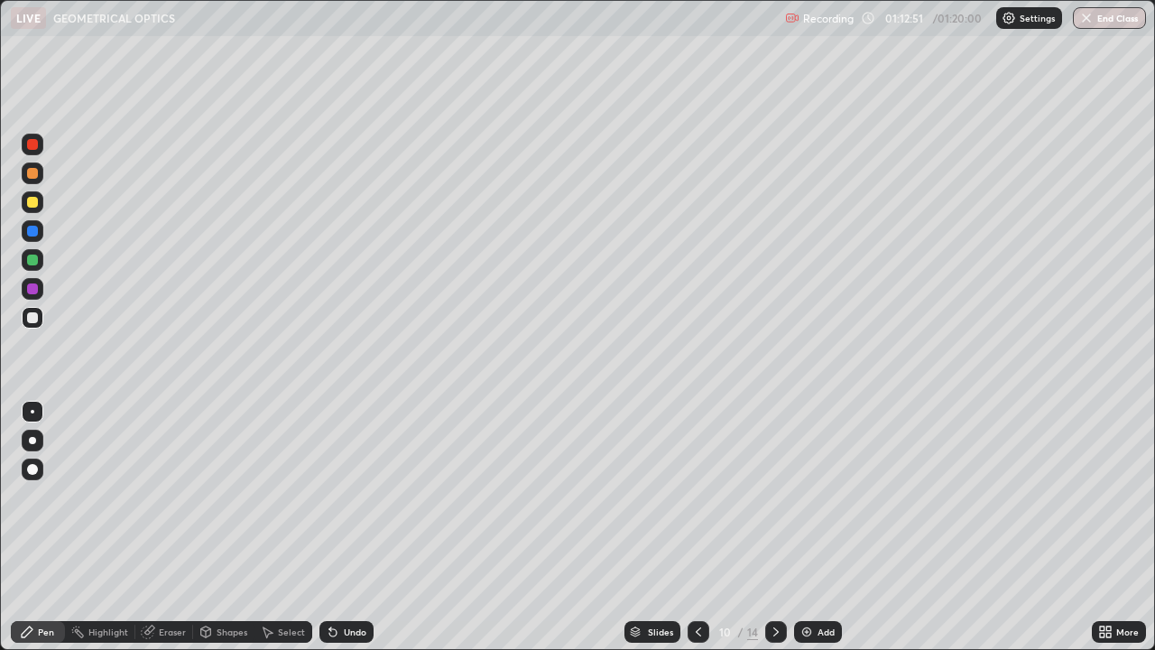
click at [699, 527] on icon at bounding box center [698, 632] width 14 height 14
click at [694, 527] on icon at bounding box center [698, 632] width 14 height 14
click at [773, 527] on icon at bounding box center [776, 632] width 14 height 14
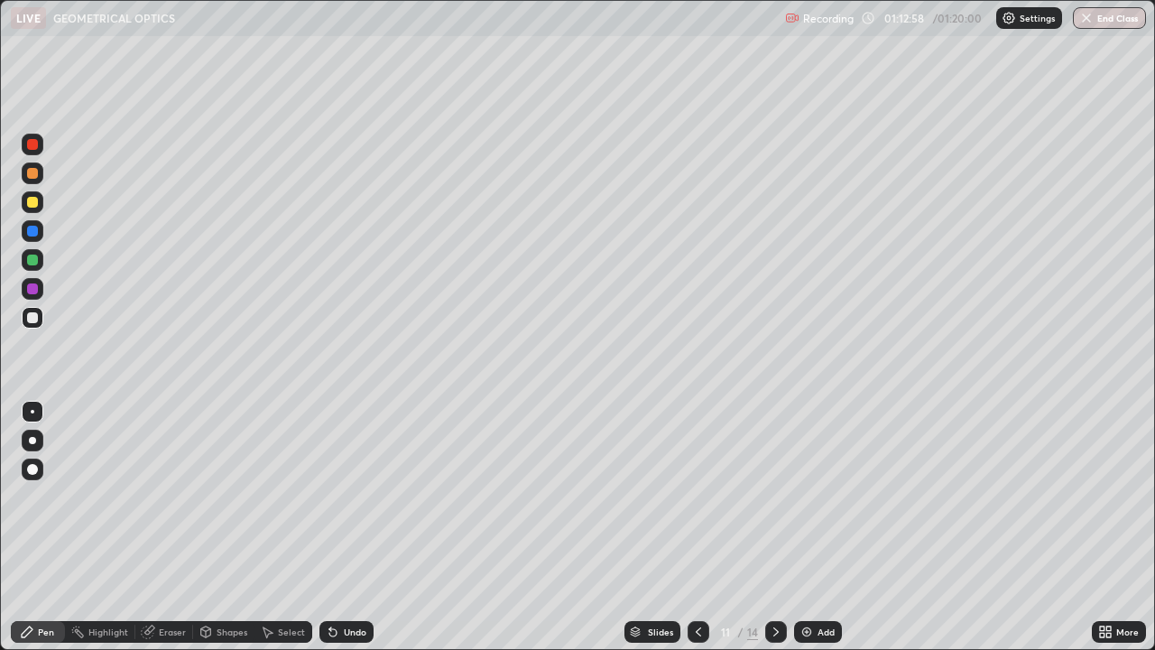
click at [773, 527] on icon at bounding box center [776, 632] width 14 height 14
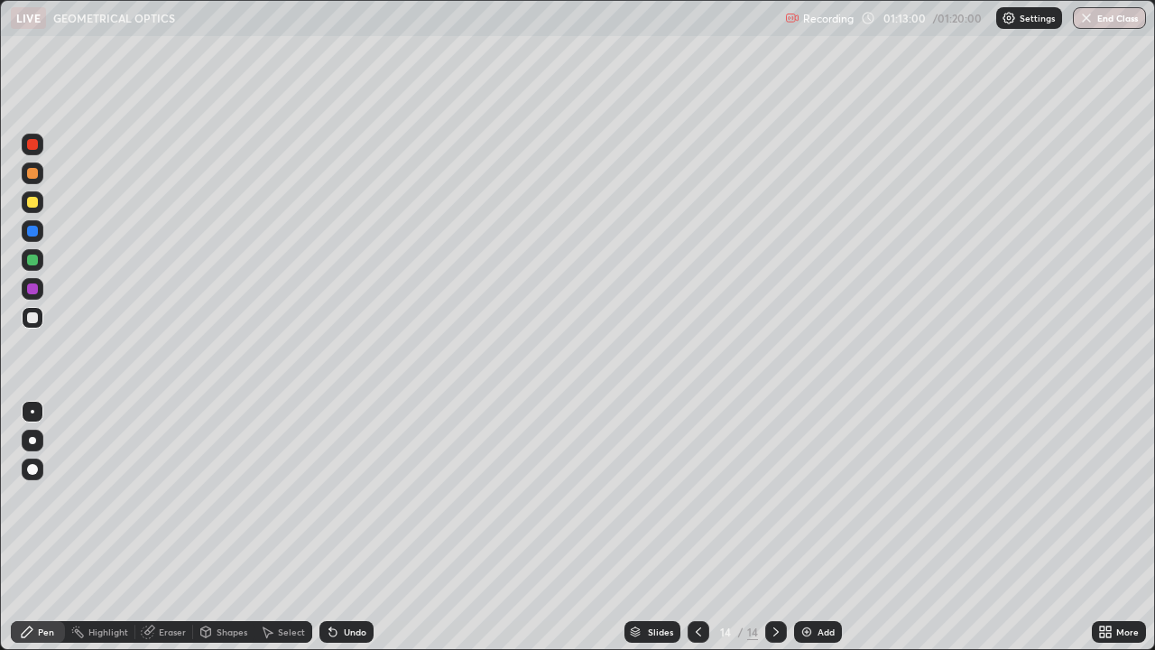
click at [774, 527] on icon at bounding box center [776, 631] width 5 height 9
click at [830, 527] on div "Add" at bounding box center [826, 631] width 17 height 9
click at [1108, 18] on button "End Class" at bounding box center [1110, 18] width 71 height 22
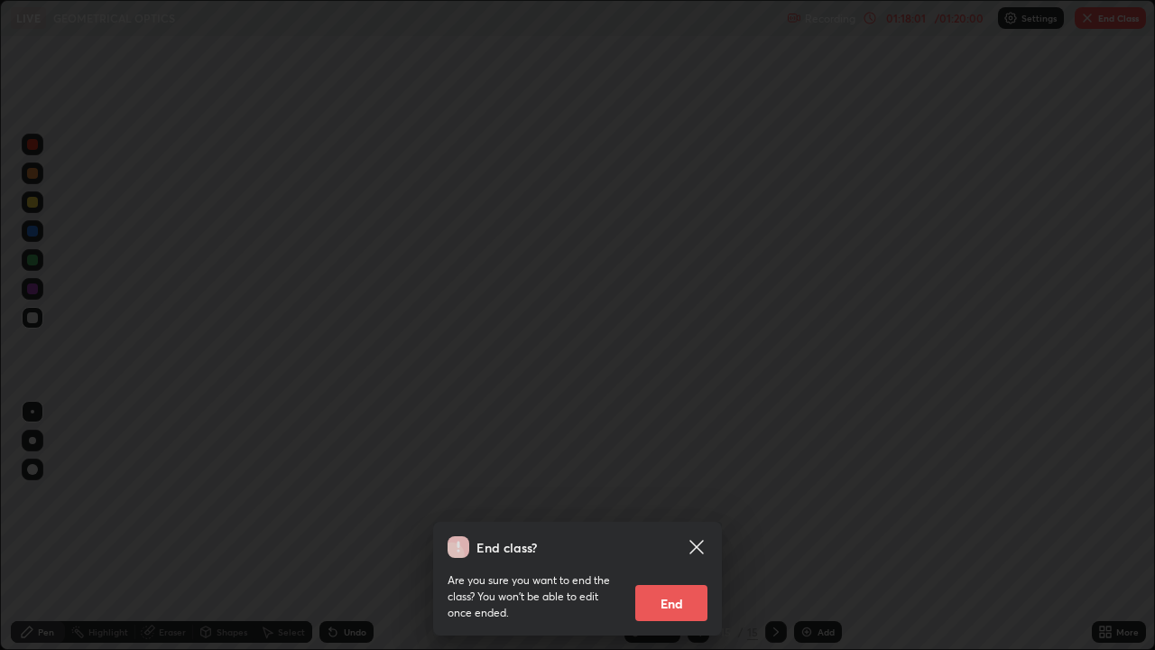
click at [678, 527] on button "End" at bounding box center [671, 603] width 72 height 36
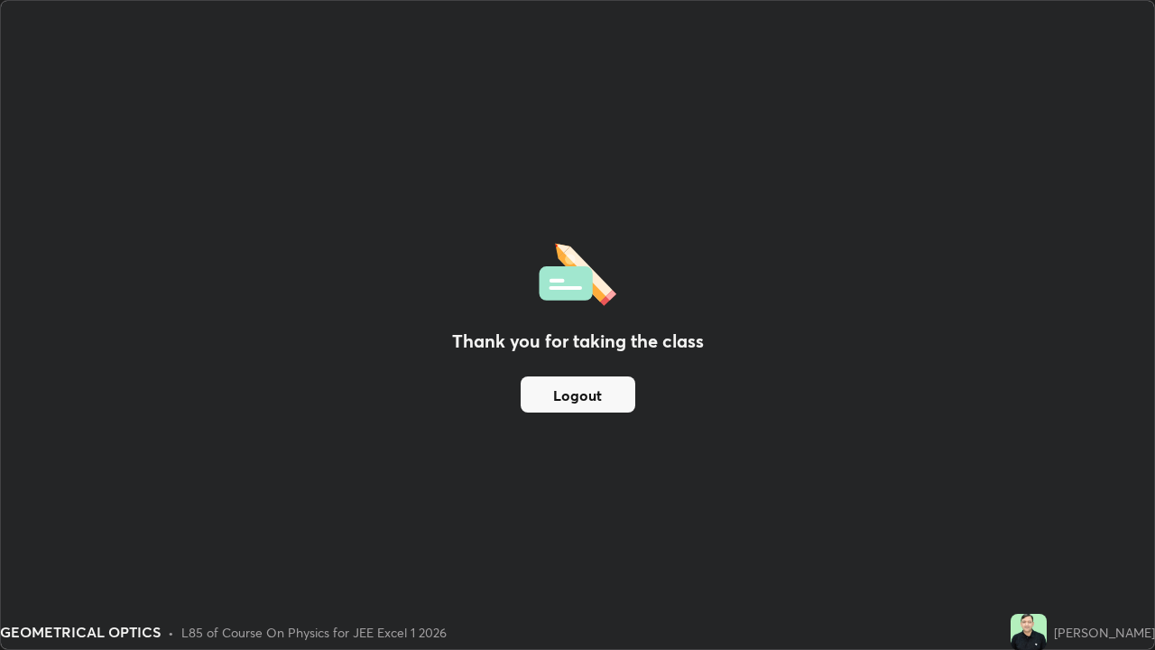
click at [604, 395] on button "Logout" at bounding box center [578, 394] width 115 height 36
